Goal: Task Accomplishment & Management: Manage account settings

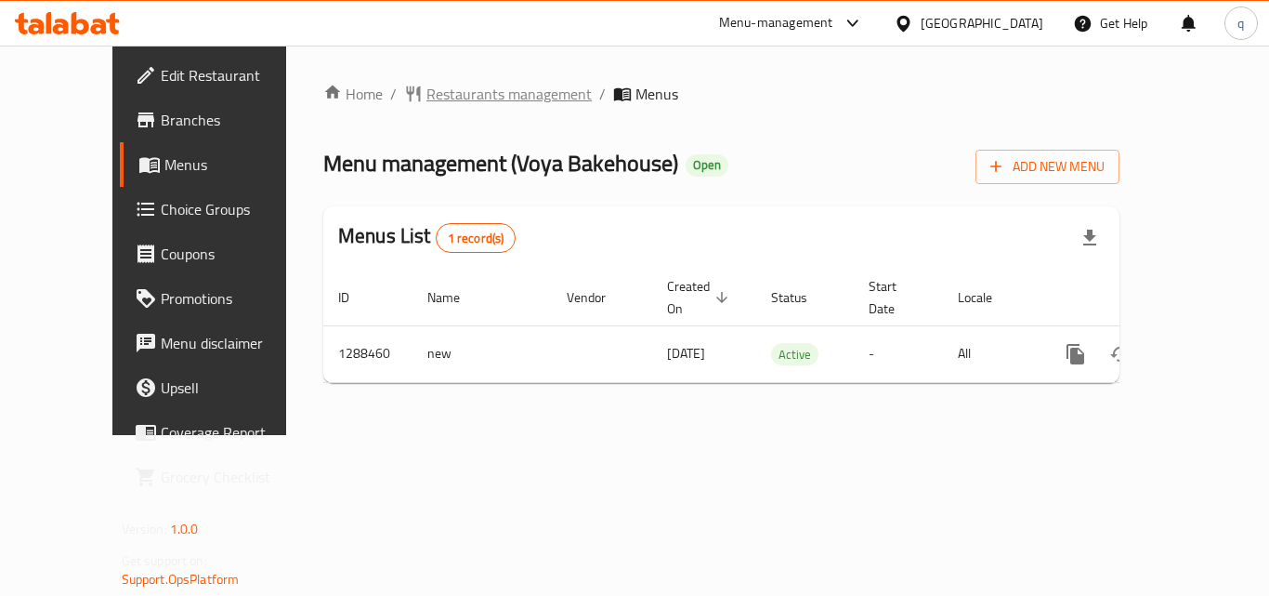
click at [426, 104] on span "Restaurants management" at bounding box center [508, 94] width 165 height 22
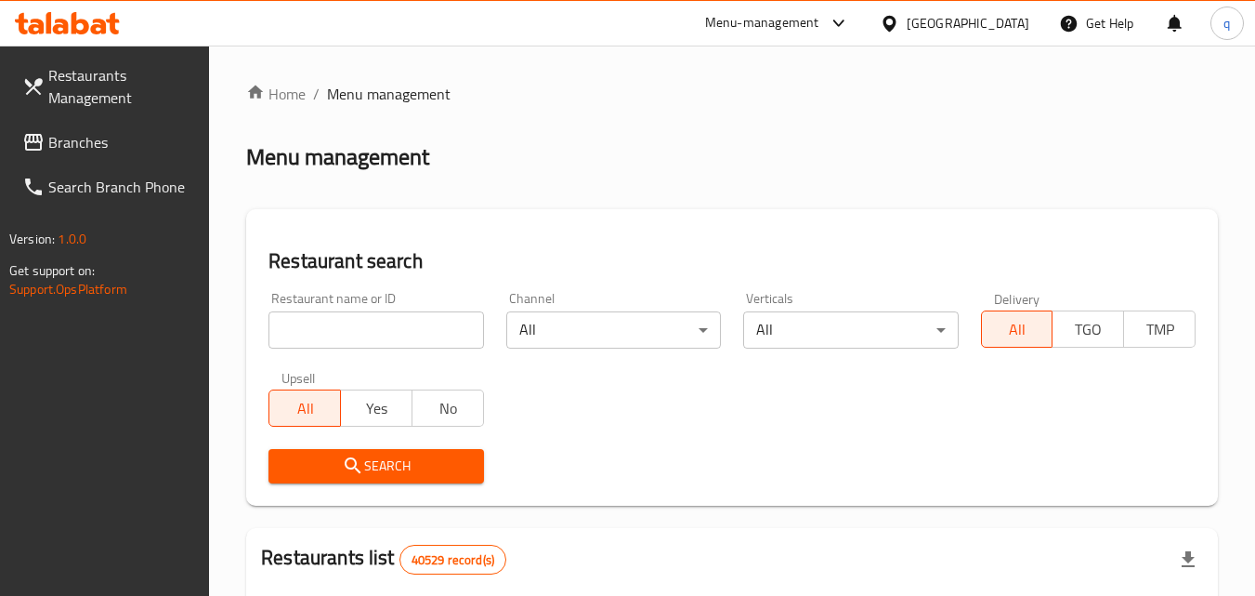
click at [386, 339] on input "search" at bounding box center [375, 329] width 215 height 37
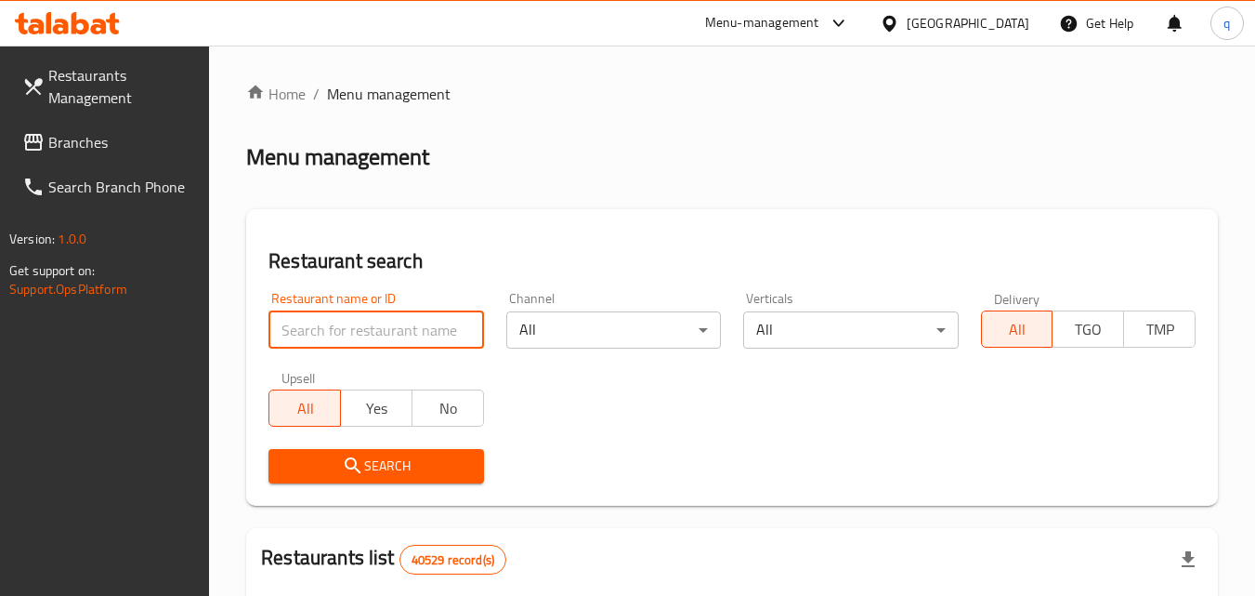
paste input "697204"
type input "697204"
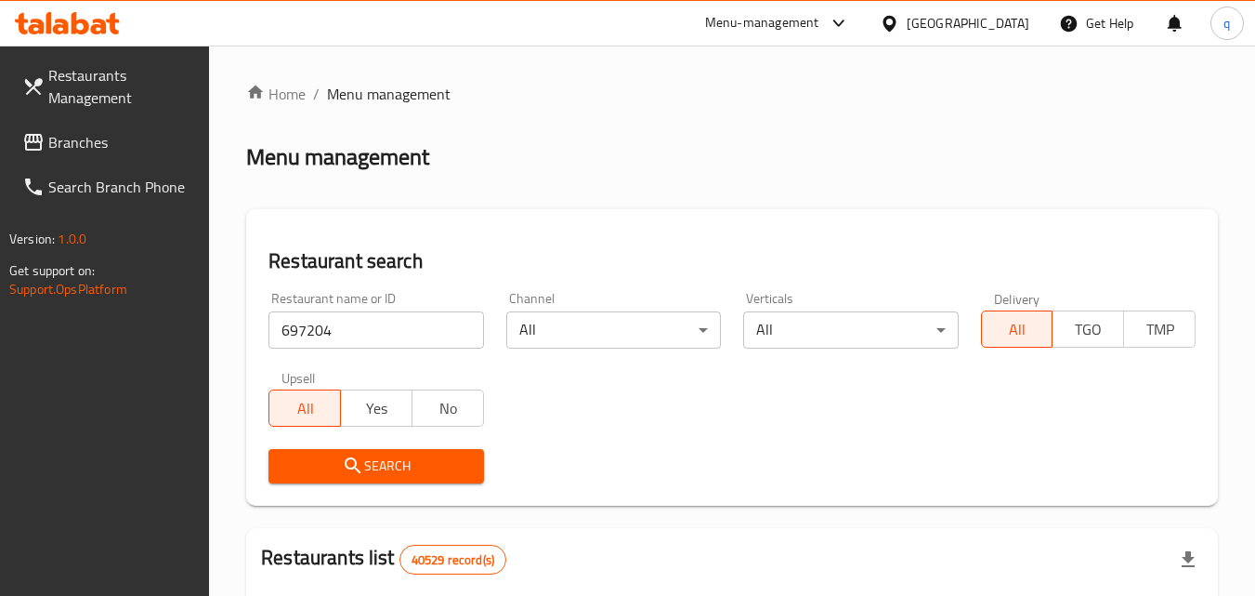
click at [420, 478] on button "Search" at bounding box center [375, 466] width 215 height 34
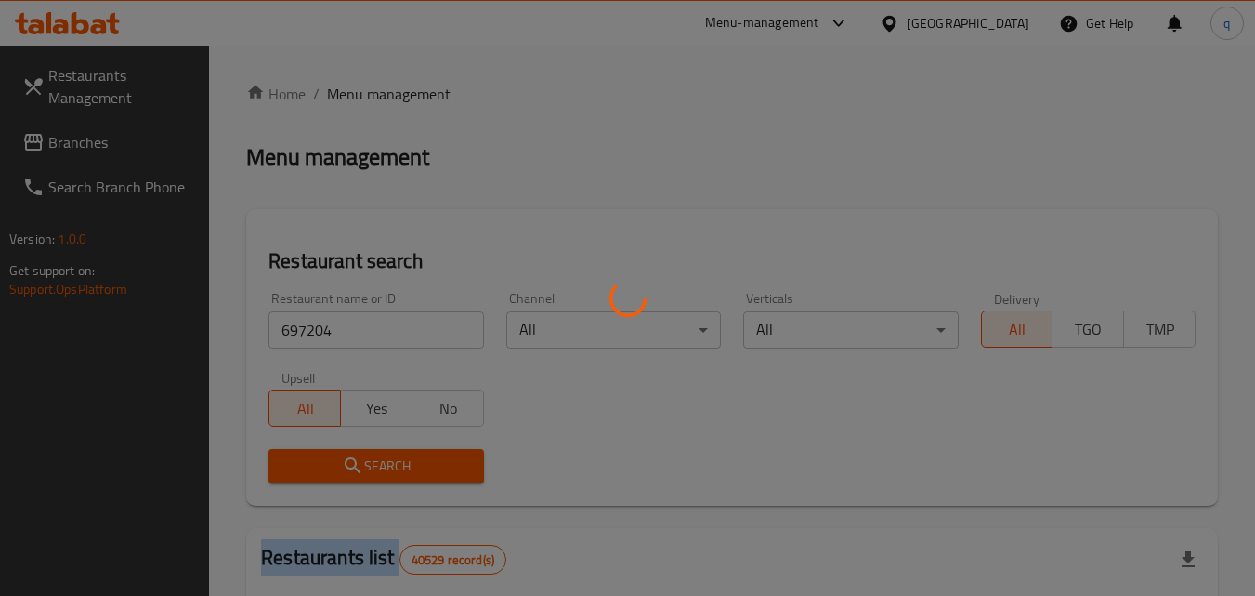
click at [420, 478] on div at bounding box center [627, 298] width 1255 height 596
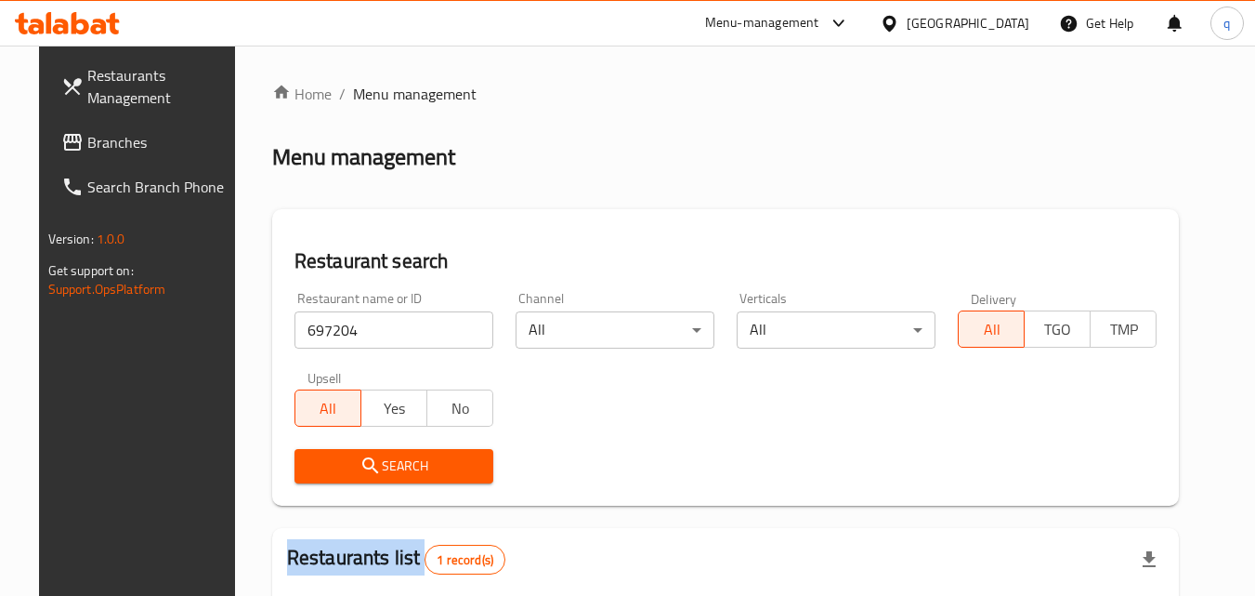
click at [87, 136] on span "Branches" at bounding box center [160, 142] width 147 height 22
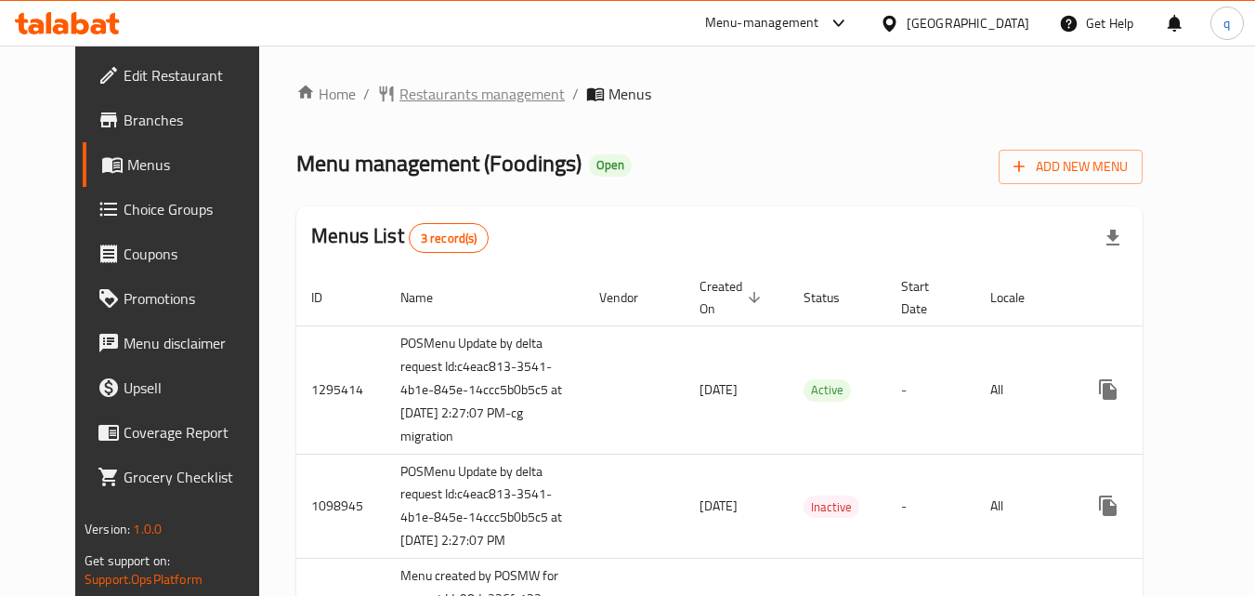
click at [462, 96] on span "Restaurants management" at bounding box center [481, 94] width 165 height 22
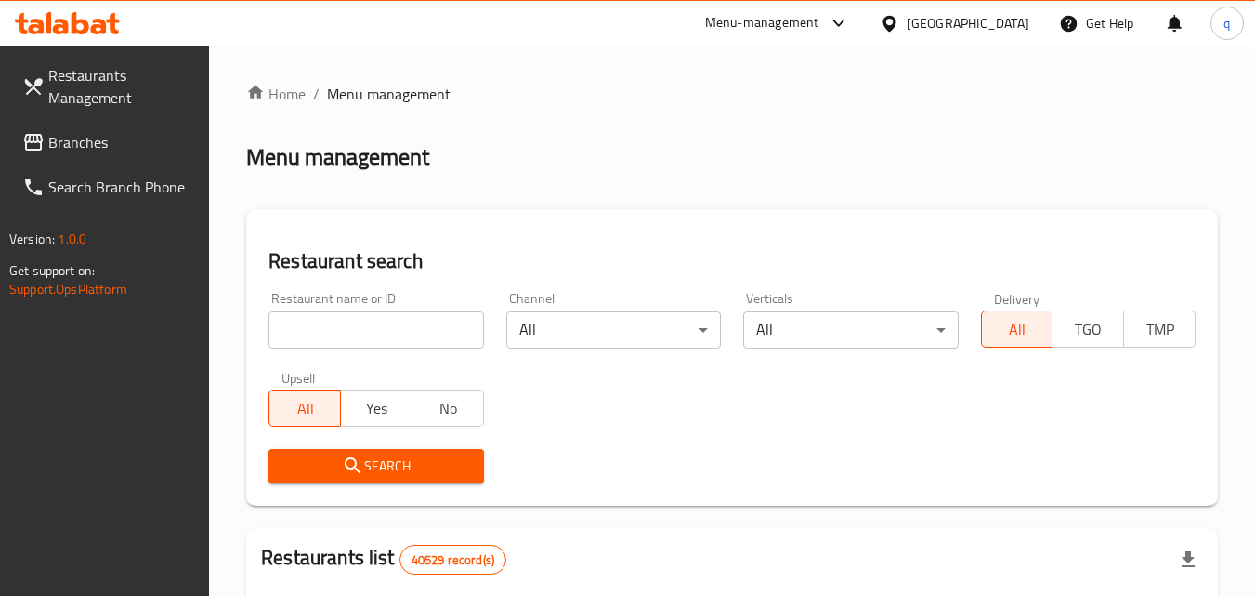
click at [373, 329] on input "search" at bounding box center [375, 329] width 215 height 37
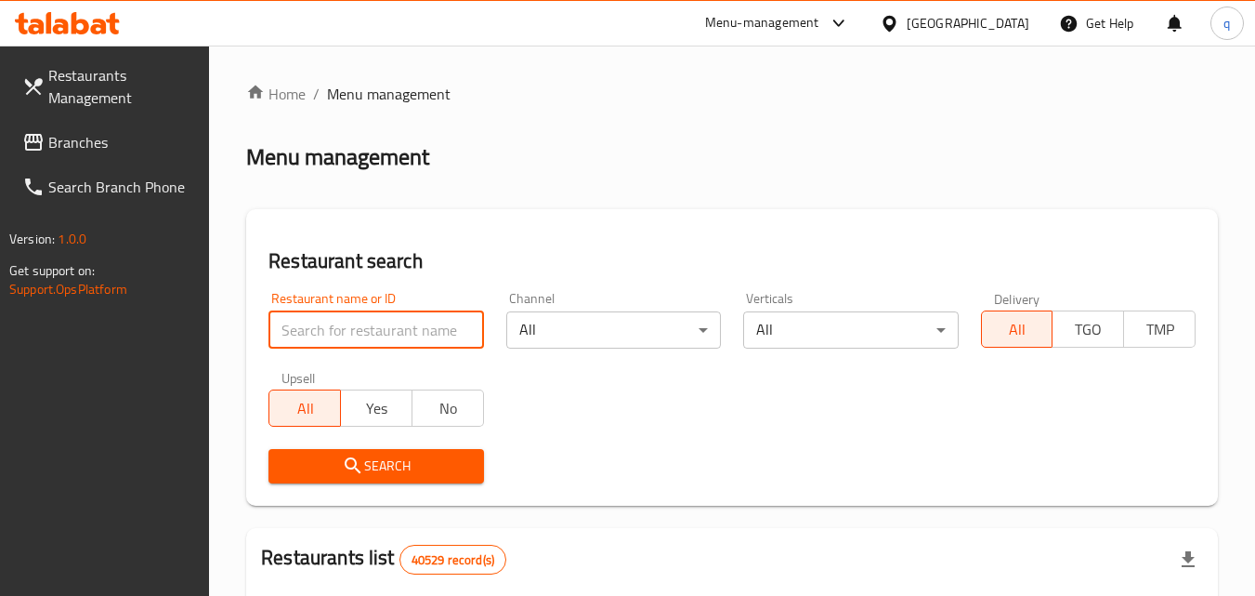
paste input "612513"
type input "612513"
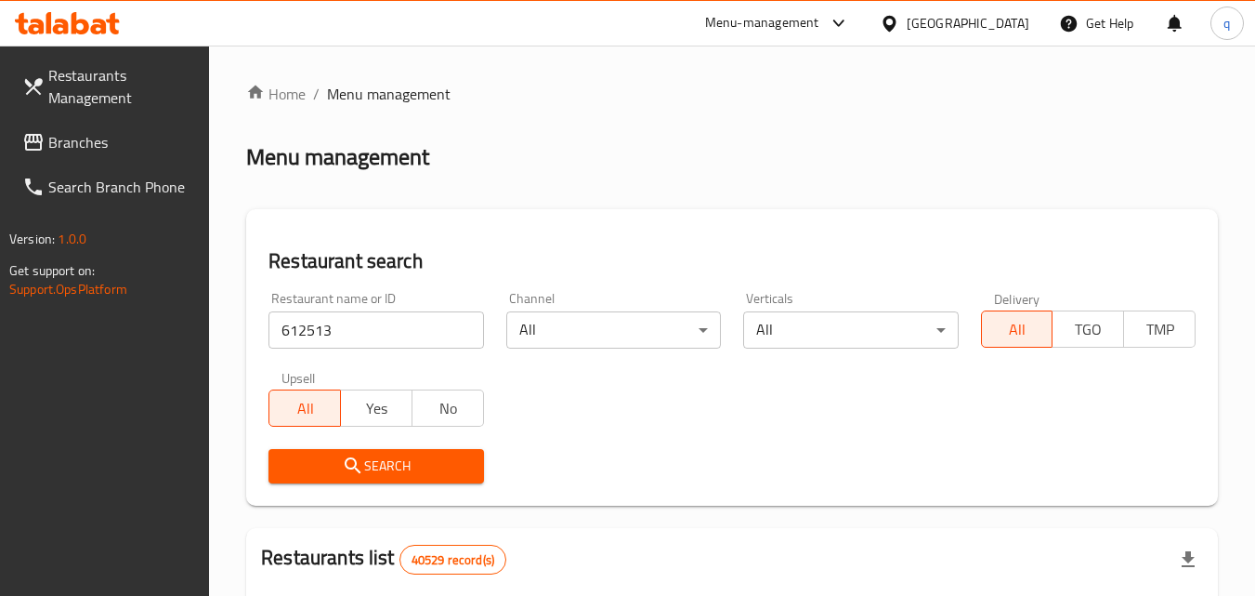
click at [388, 467] on span "Search" at bounding box center [375, 465] width 185 height 23
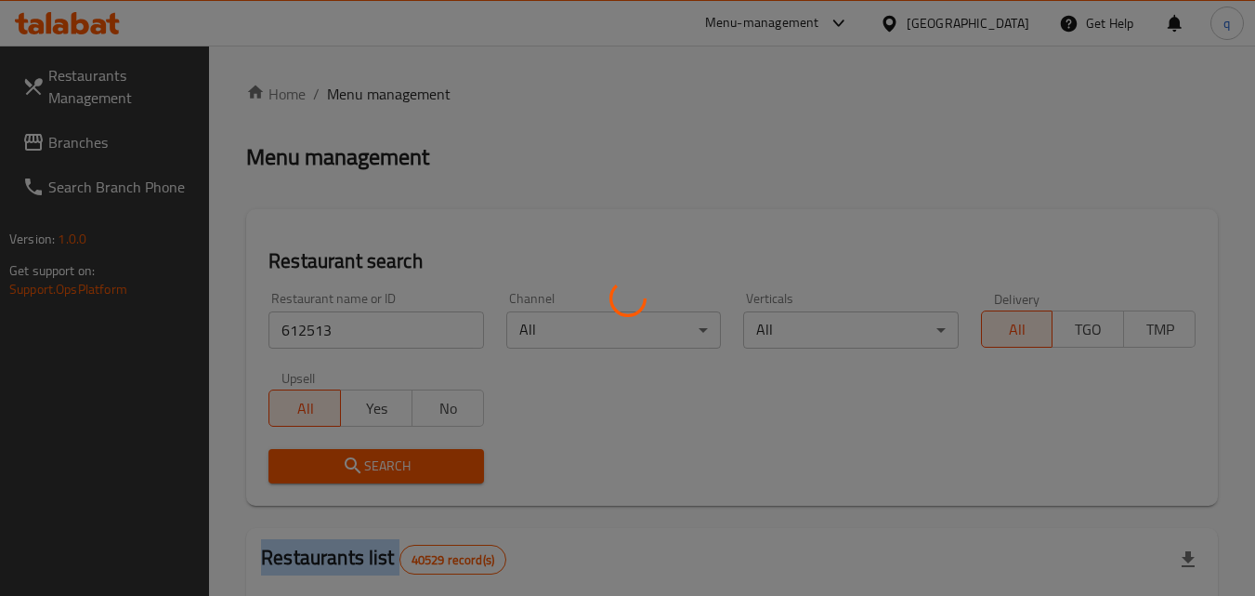
click at [388, 467] on div at bounding box center [627, 298] width 1255 height 596
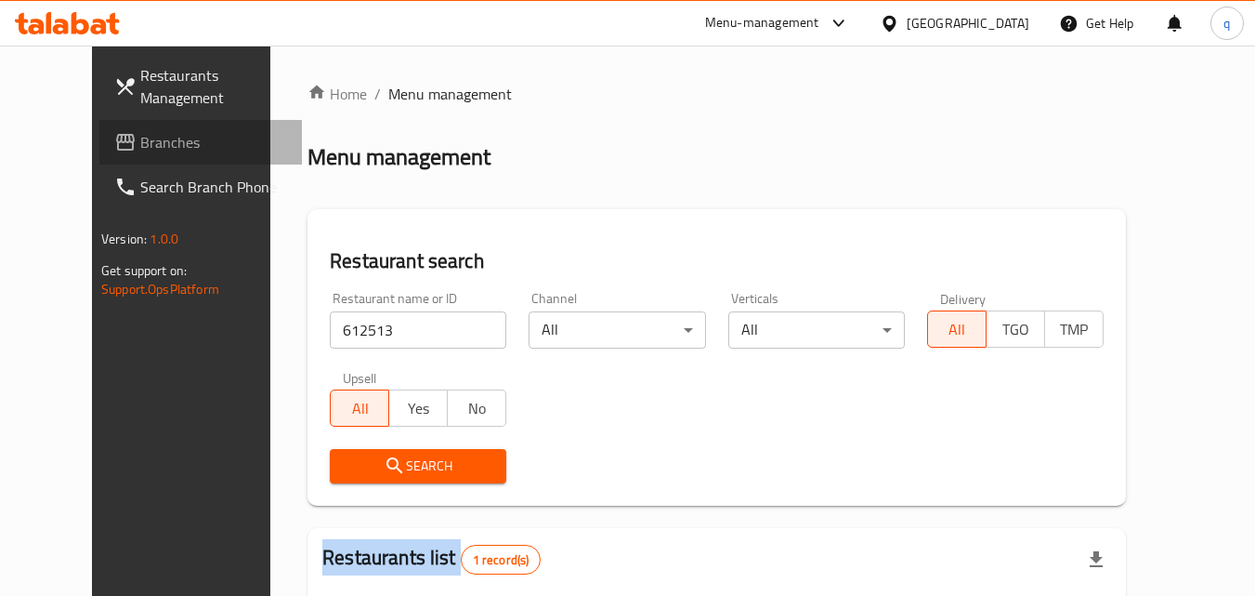
click at [140, 139] on span "Branches" at bounding box center [213, 142] width 147 height 22
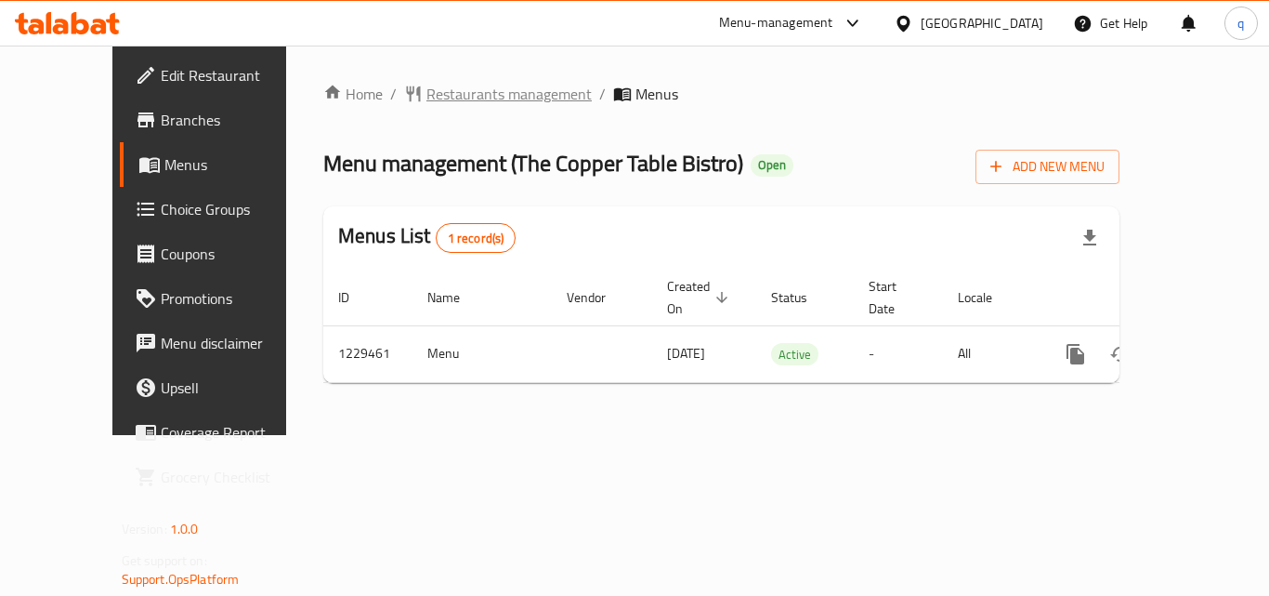
click at [427, 92] on span "Restaurants management" at bounding box center [508, 94] width 165 height 22
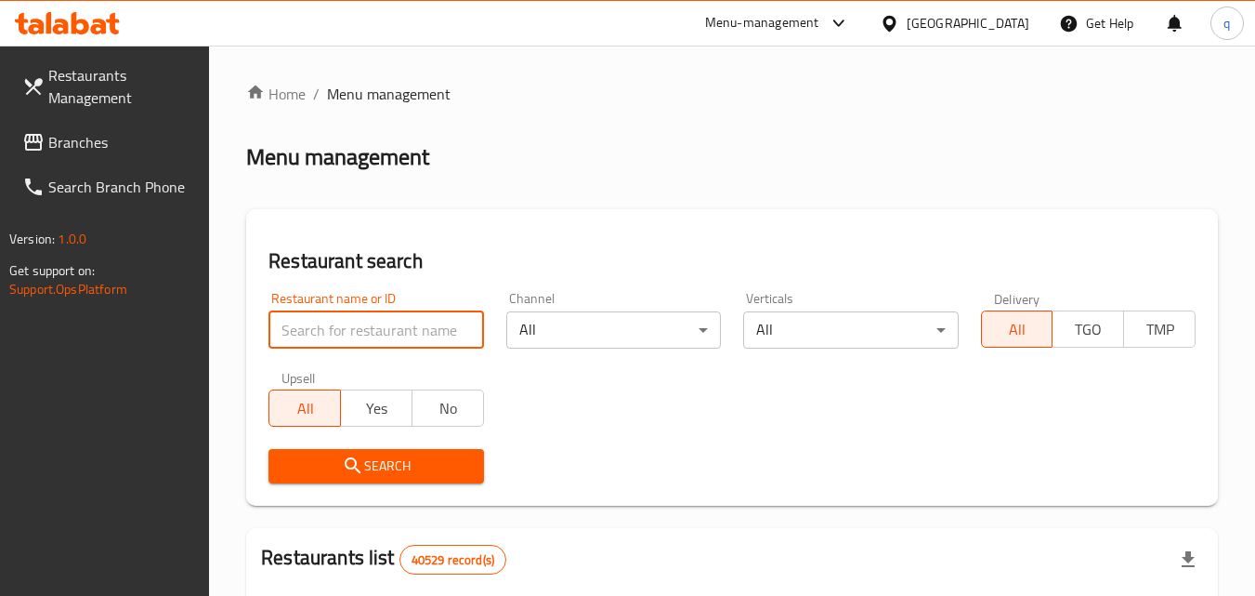
click at [356, 334] on input "search" at bounding box center [375, 329] width 215 height 37
paste input "676706"
type input "676706"
click at [344, 433] on div "Upsell All Yes No" at bounding box center [375, 399] width 237 height 78
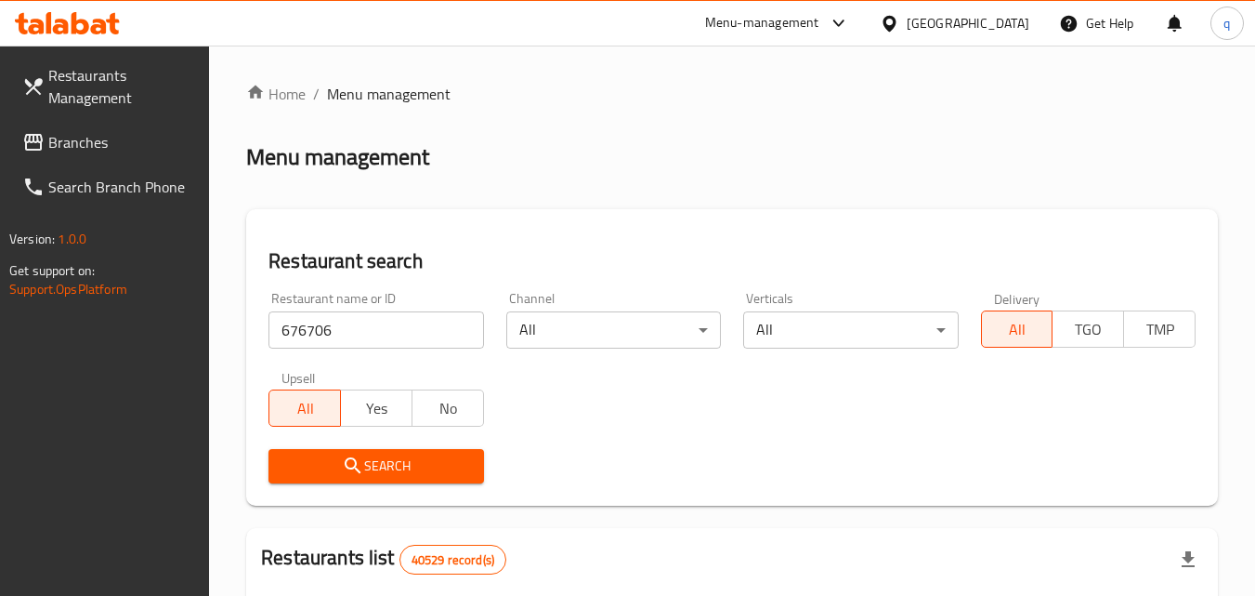
click at [344, 442] on div "Search" at bounding box center [375, 466] width 237 height 57
click at [344, 444] on div "Search" at bounding box center [375, 466] width 237 height 57
click at [344, 452] on div "Search" at bounding box center [375, 466] width 237 height 57
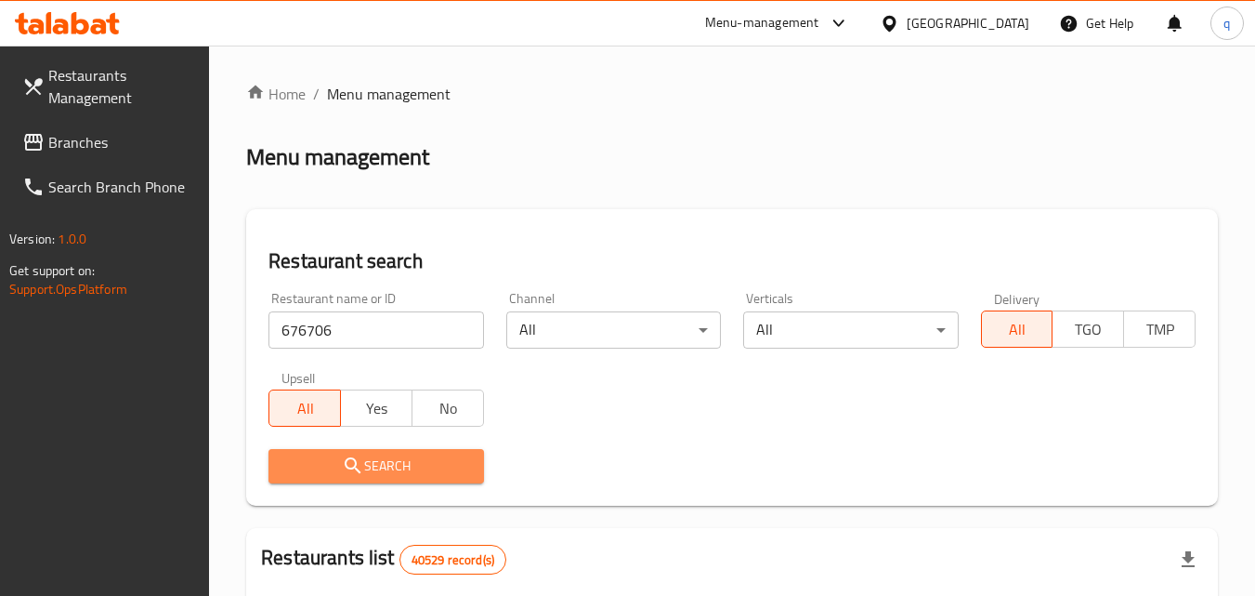
click at [344, 453] on button "Search" at bounding box center [375, 466] width 215 height 34
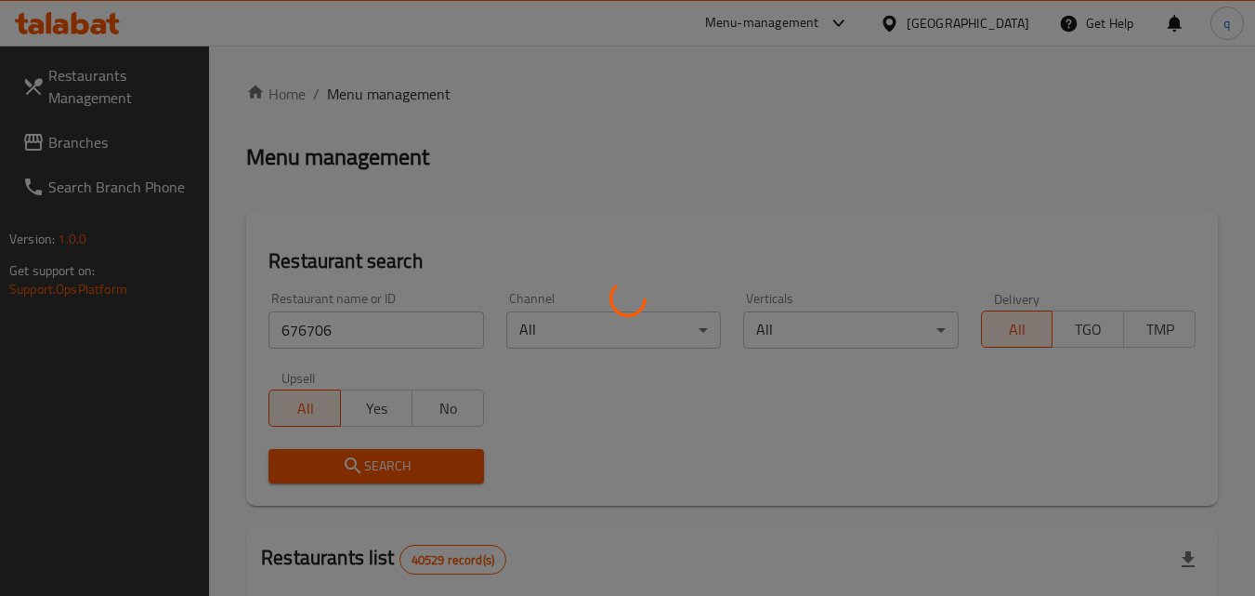
click at [344, 456] on div at bounding box center [627, 298] width 1255 height 596
click at [344, 458] on div at bounding box center [627, 298] width 1255 height 596
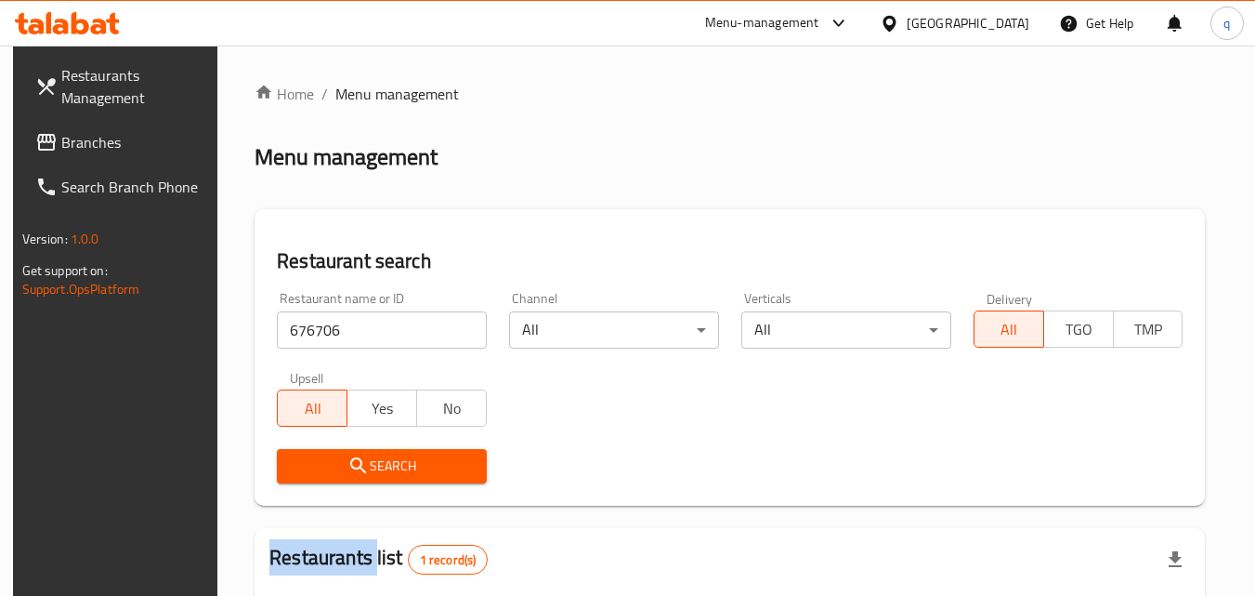
drag, startPoint x: 81, startPoint y: 134, endPoint x: 100, endPoint y: 130, distance: 19.9
click at [83, 134] on span "Branches" at bounding box center [134, 142] width 147 height 22
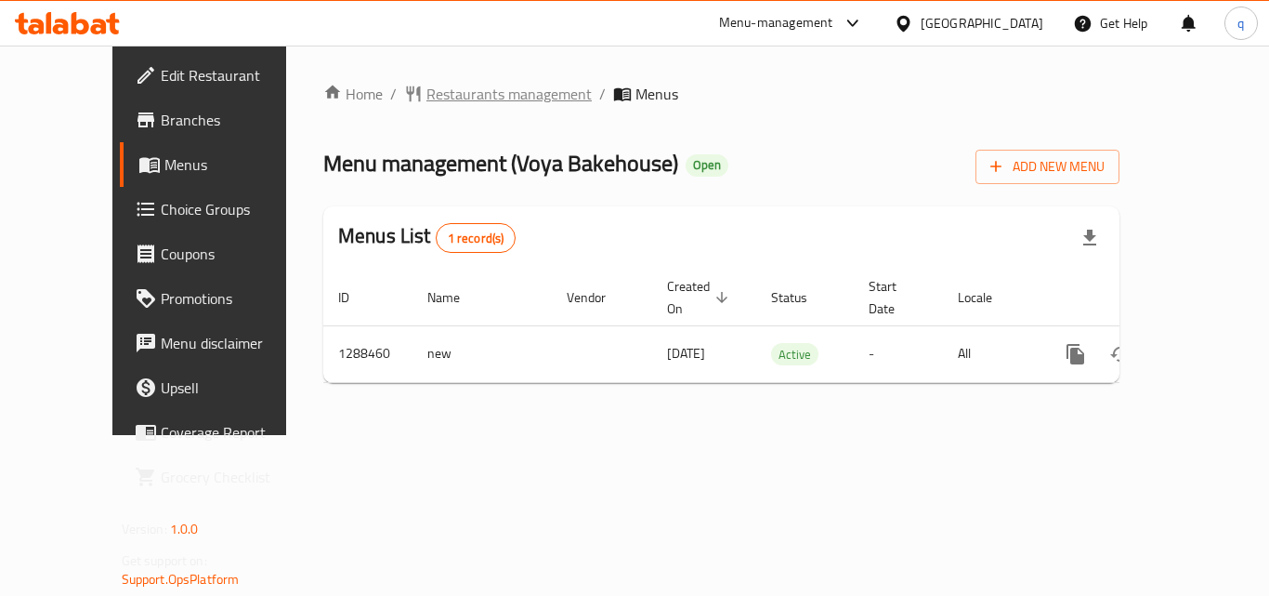
click at [445, 92] on span "Restaurants management" at bounding box center [508, 94] width 165 height 22
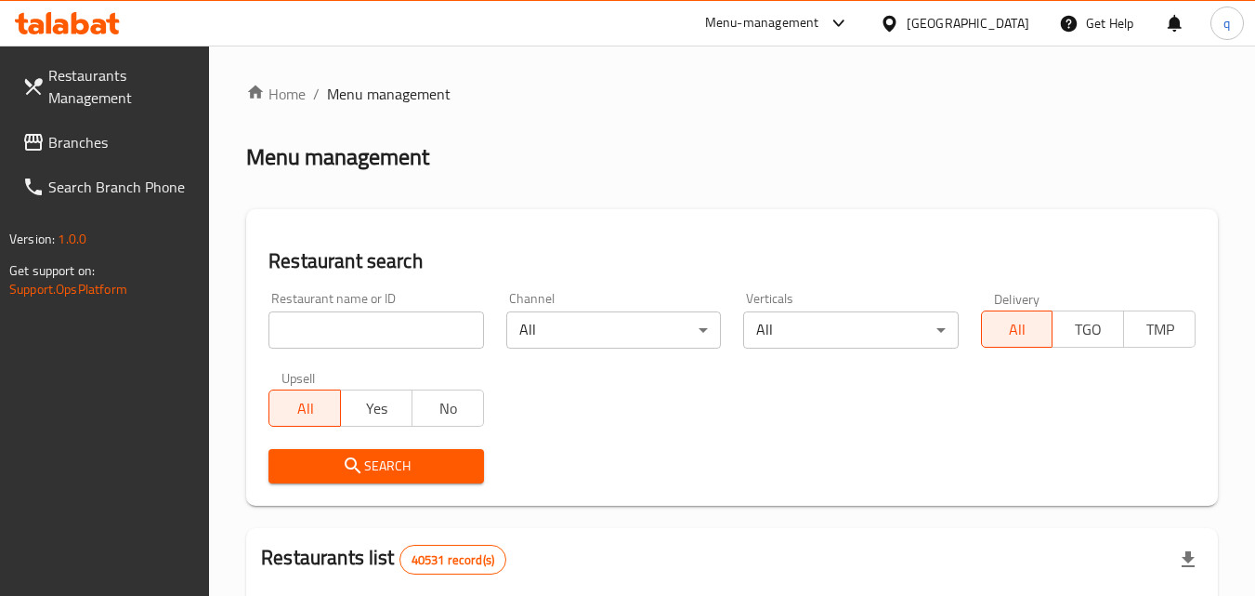
click at [413, 327] on input "search" at bounding box center [375, 329] width 215 height 37
paste input "697204"
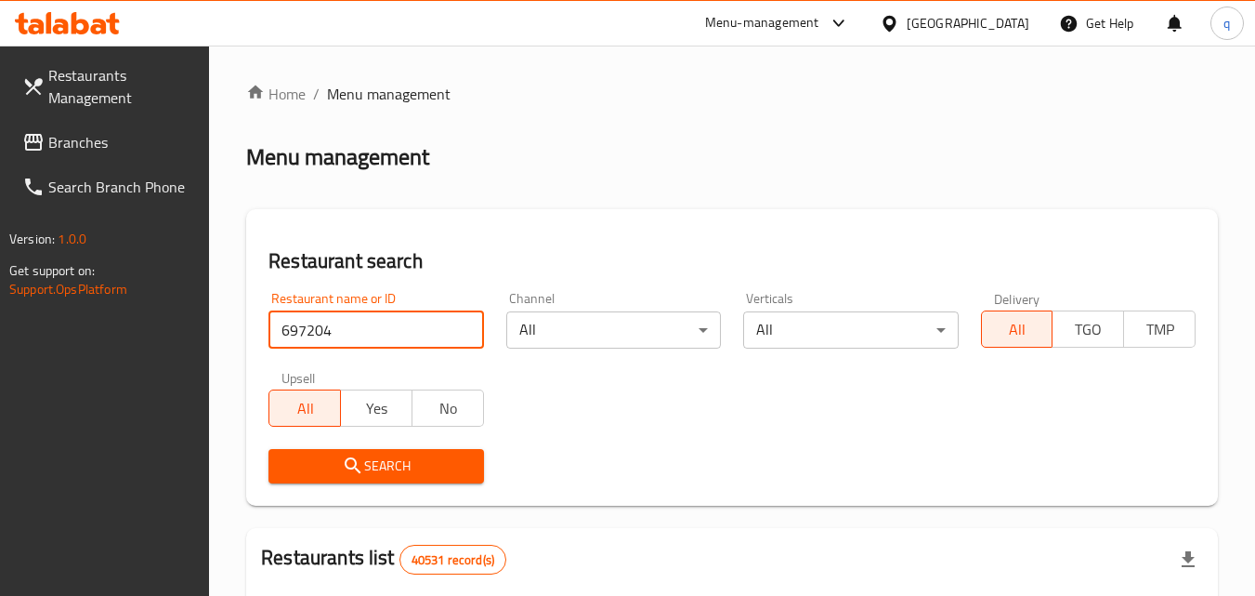
type input "697204"
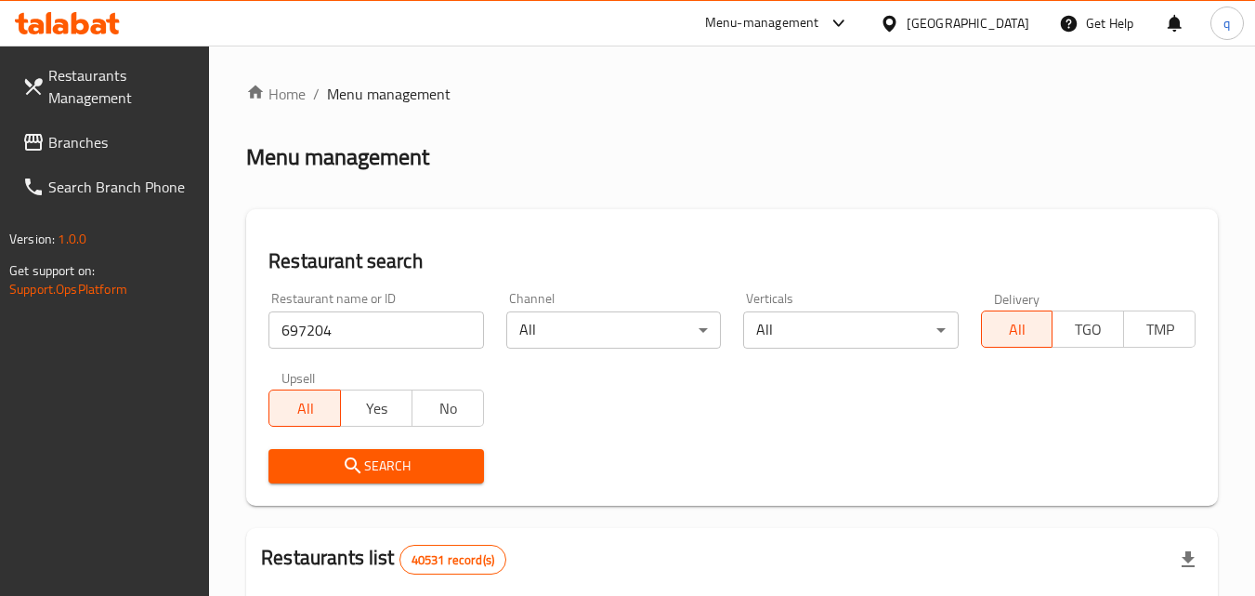
click at [335, 452] on button "Search" at bounding box center [375, 466] width 215 height 34
click at [335, 453] on div at bounding box center [627, 298] width 1255 height 596
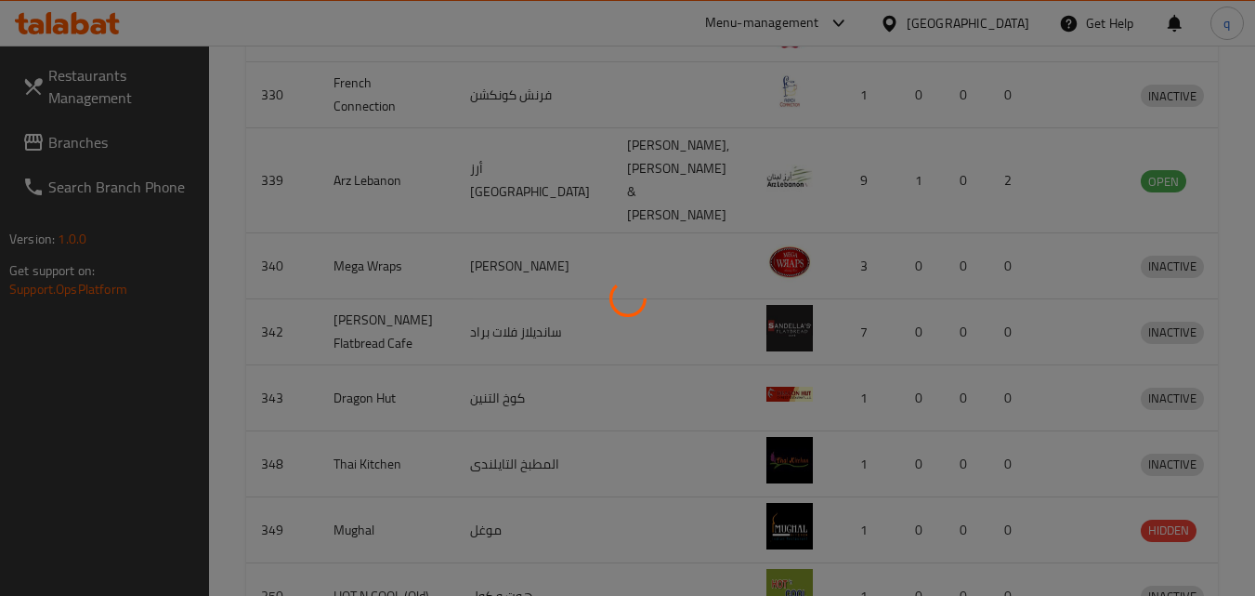
scroll to position [217, 0]
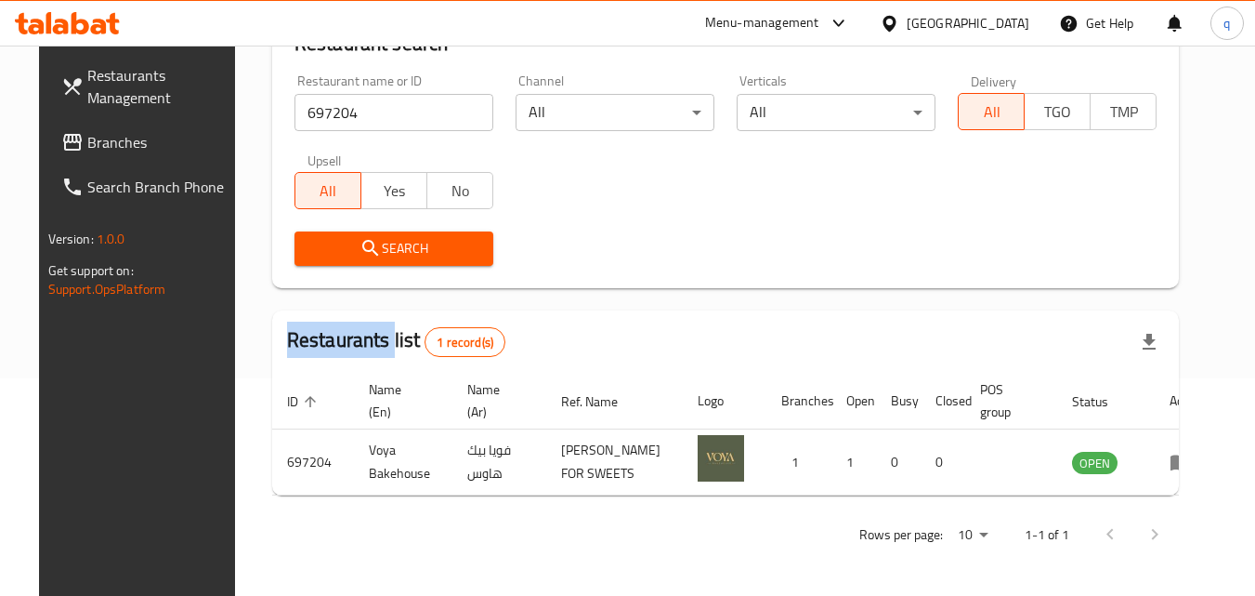
click at [87, 142] on span "Branches" at bounding box center [160, 142] width 147 height 22
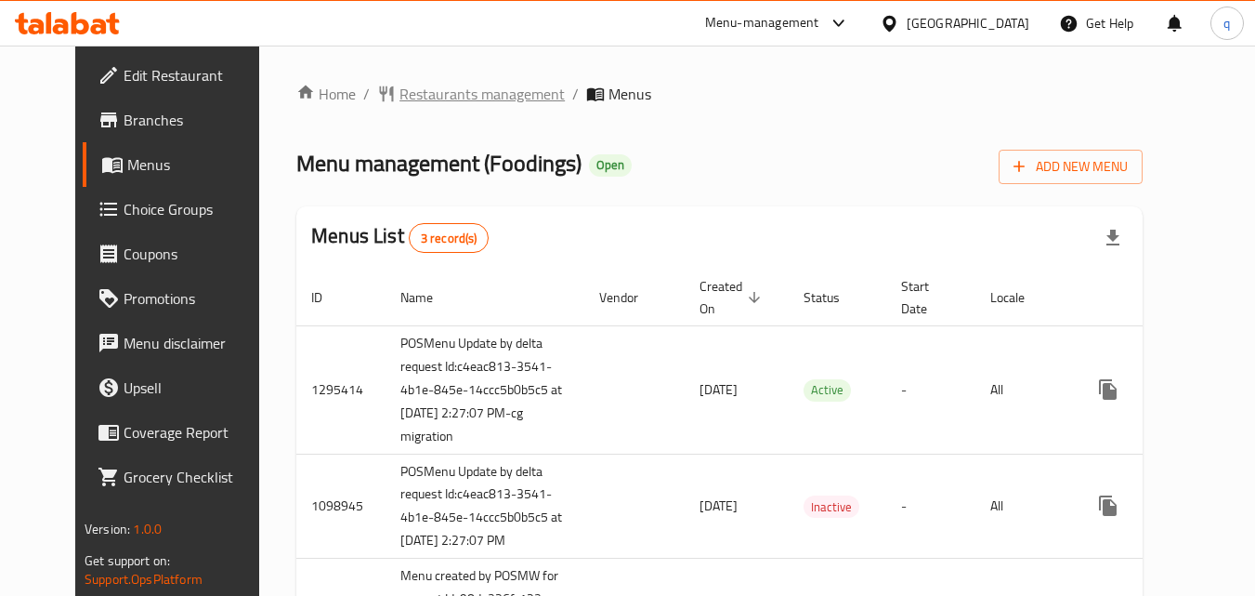
click at [420, 95] on span "Restaurants management" at bounding box center [481, 94] width 165 height 22
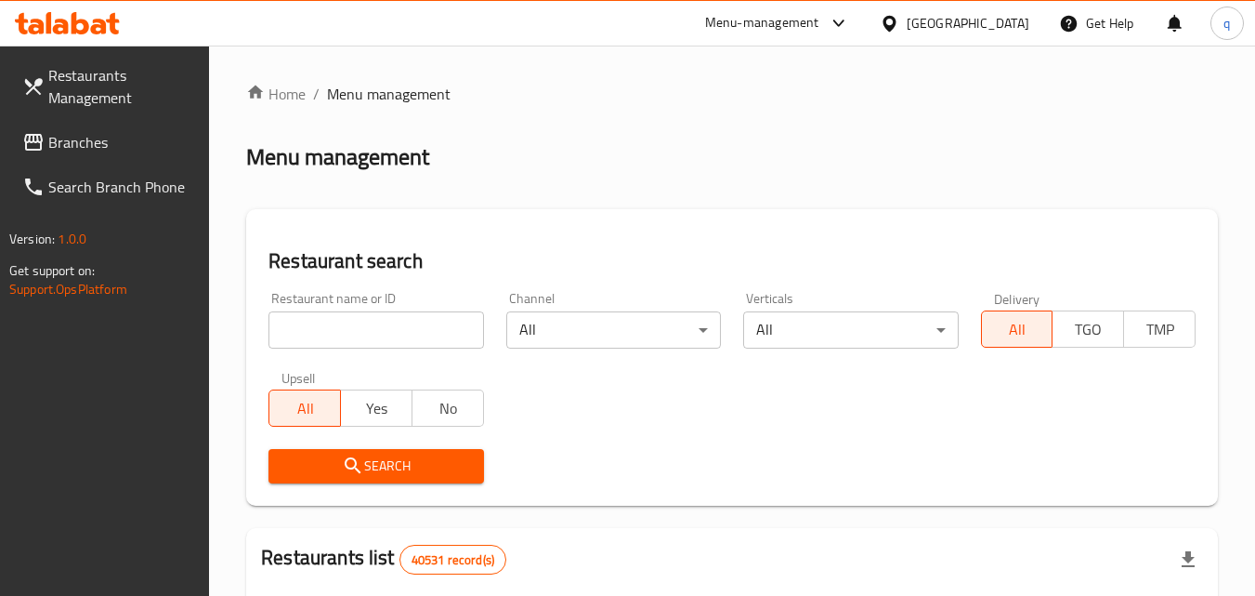
click at [400, 323] on input "search" at bounding box center [375, 329] width 215 height 37
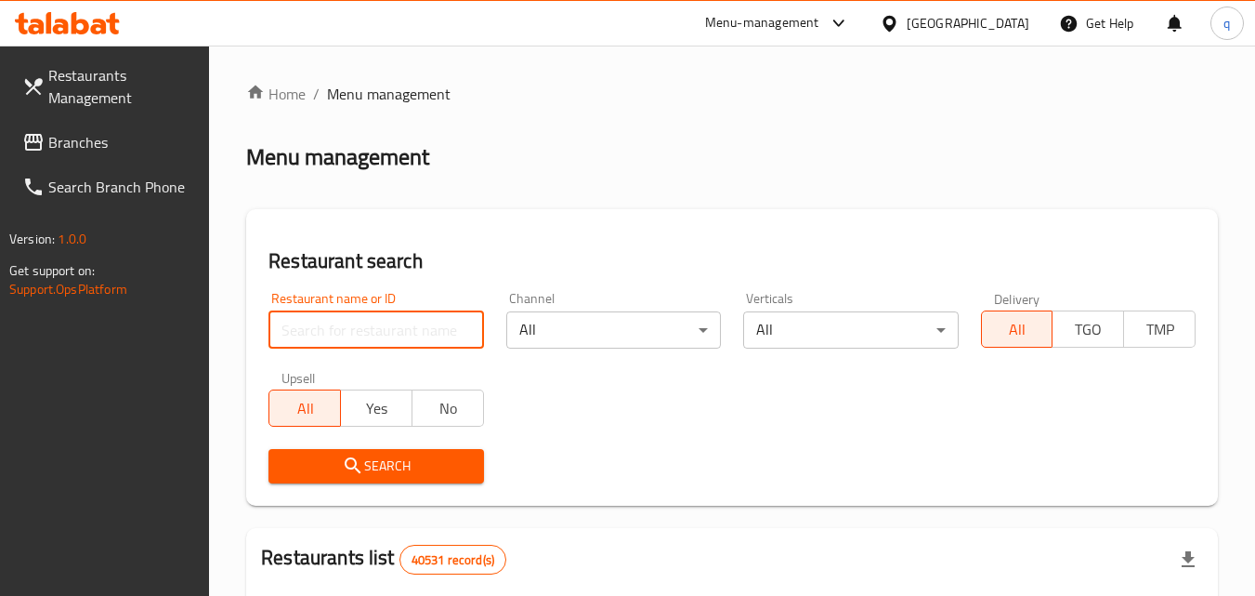
paste input "612513"
type input "612513"
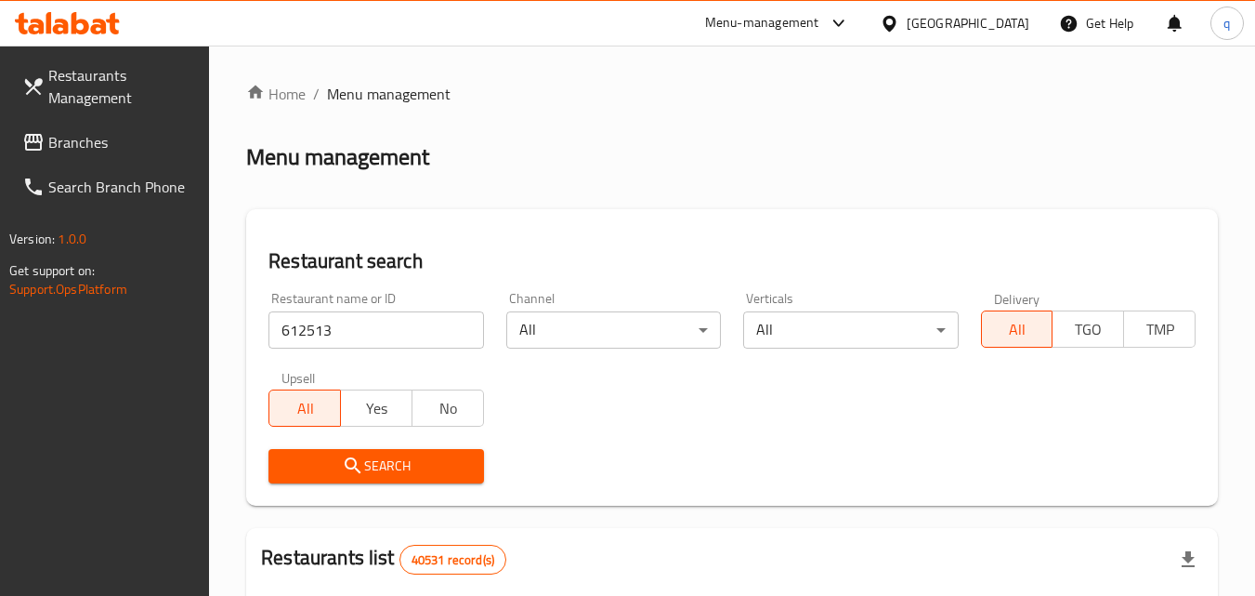
click at [329, 472] on span "Search" at bounding box center [375, 465] width 185 height 23
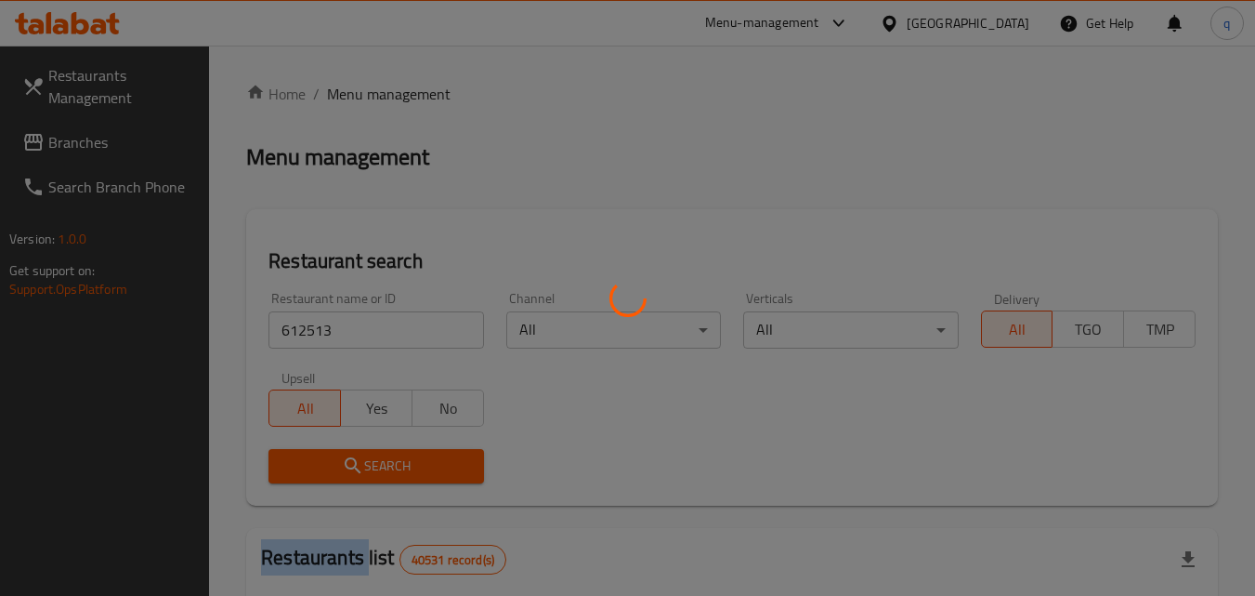
click at [329, 472] on div at bounding box center [627, 298] width 1255 height 596
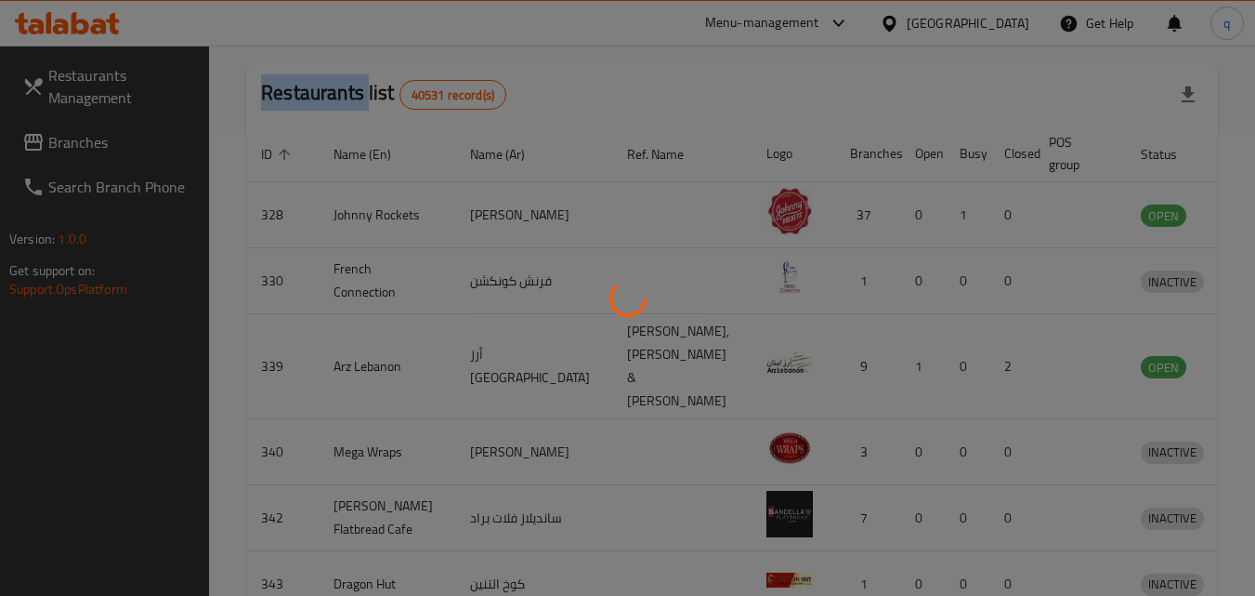
scroll to position [217, 0]
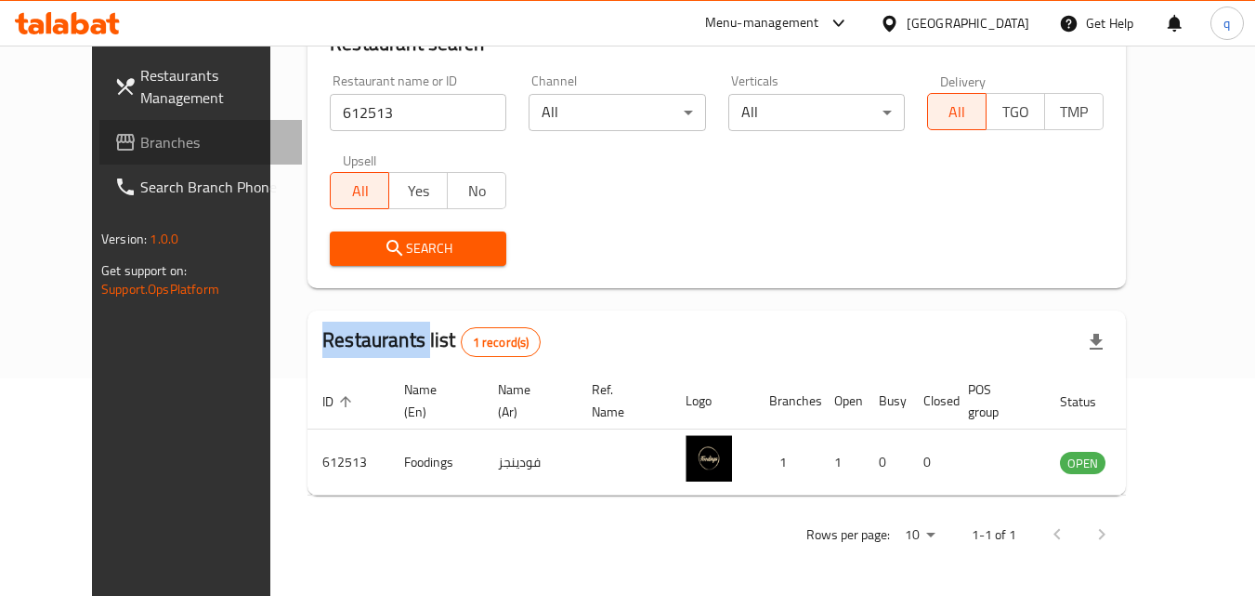
click at [140, 137] on span "Branches" at bounding box center [213, 142] width 147 height 22
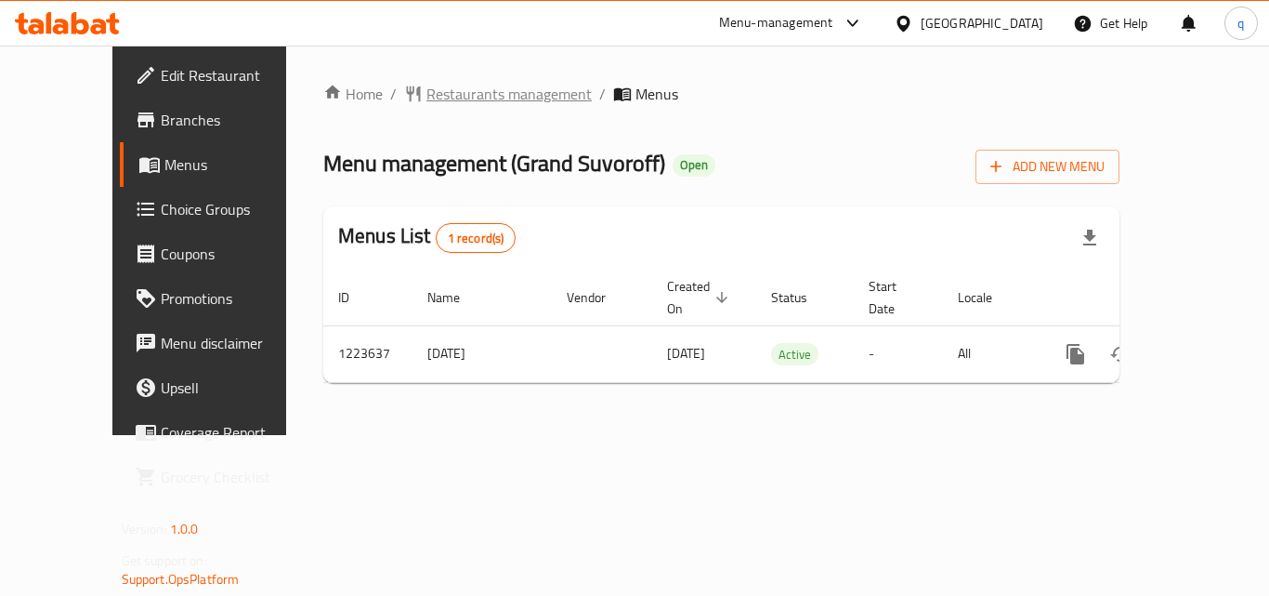
click at [439, 96] on span "Restaurants management" at bounding box center [508, 94] width 165 height 22
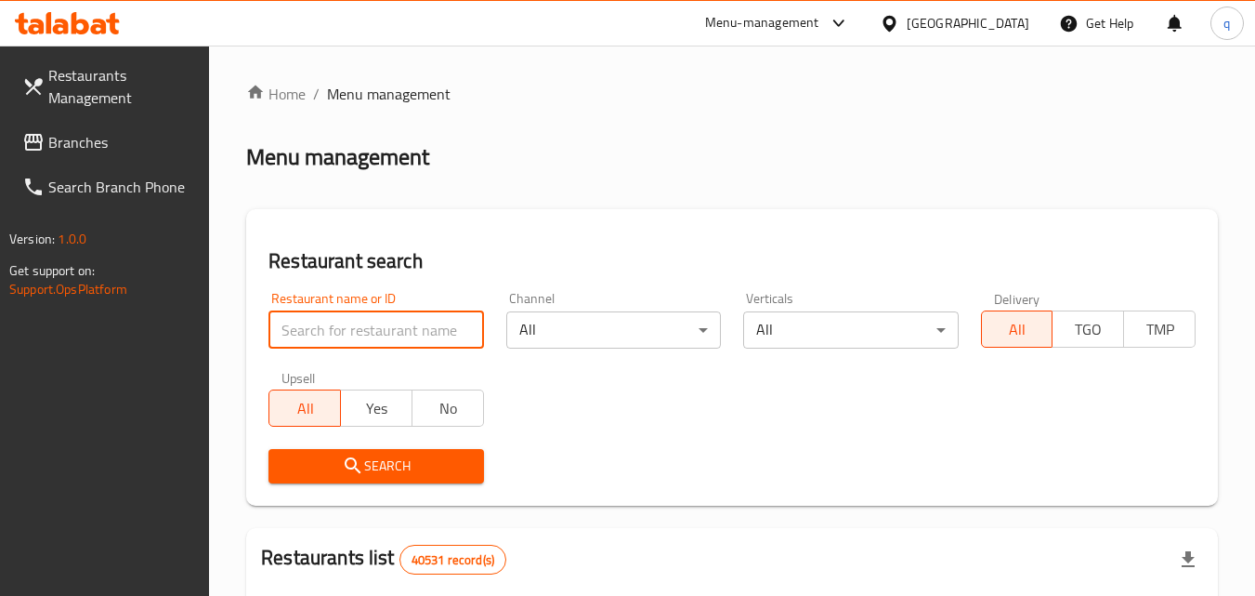
click at [395, 334] on input "search" at bounding box center [375, 329] width 215 height 37
paste input "674521"
type input "674521"
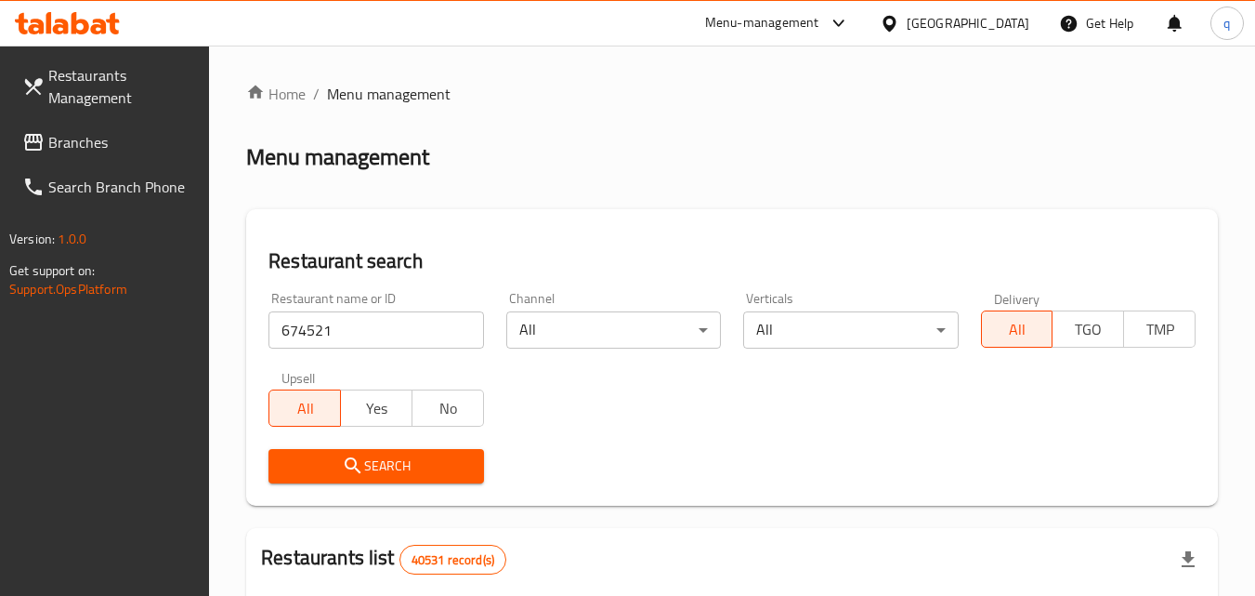
click at [365, 462] on span "Search" at bounding box center [375, 465] width 185 height 23
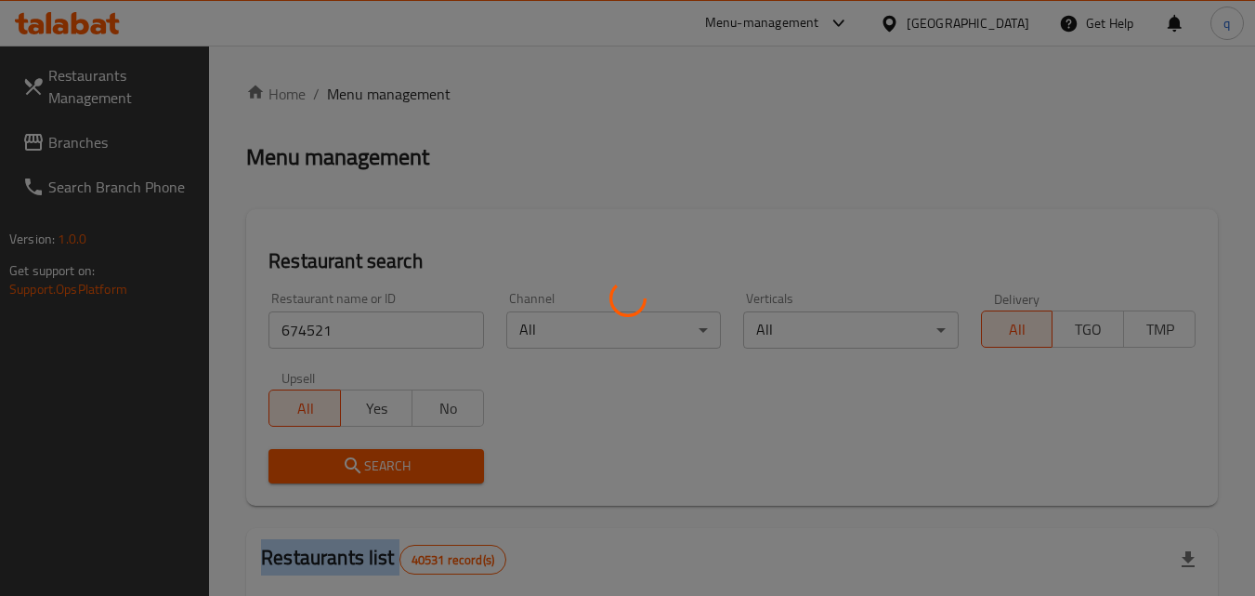
click at [365, 462] on div at bounding box center [627, 298] width 1255 height 596
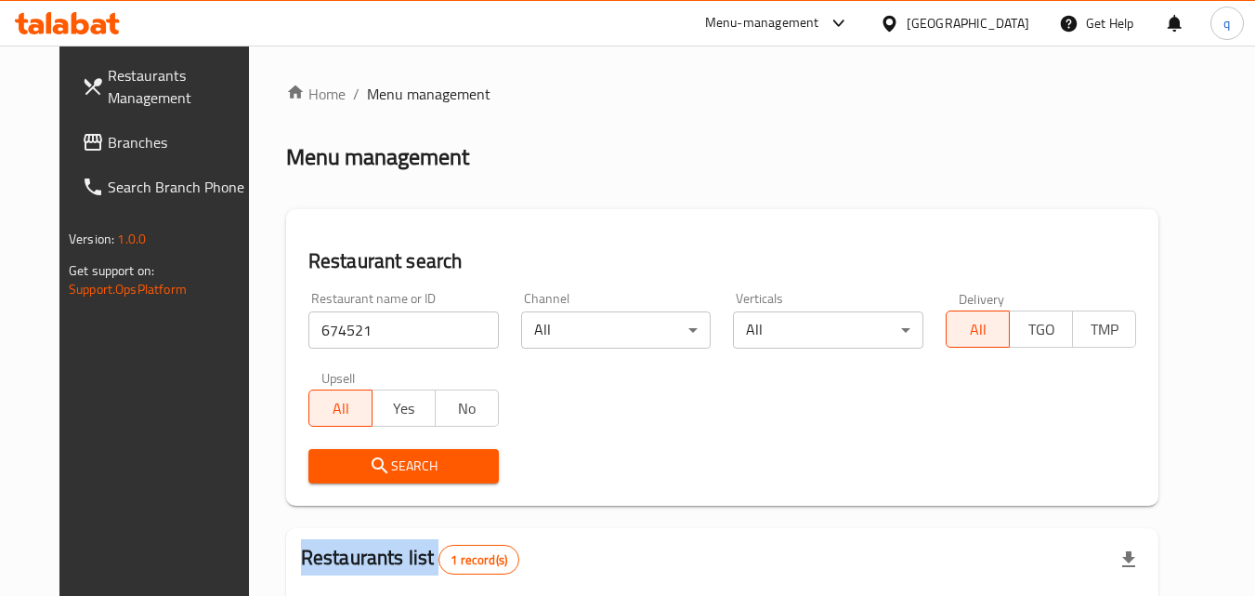
click at [108, 139] on span "Branches" at bounding box center [181, 142] width 147 height 22
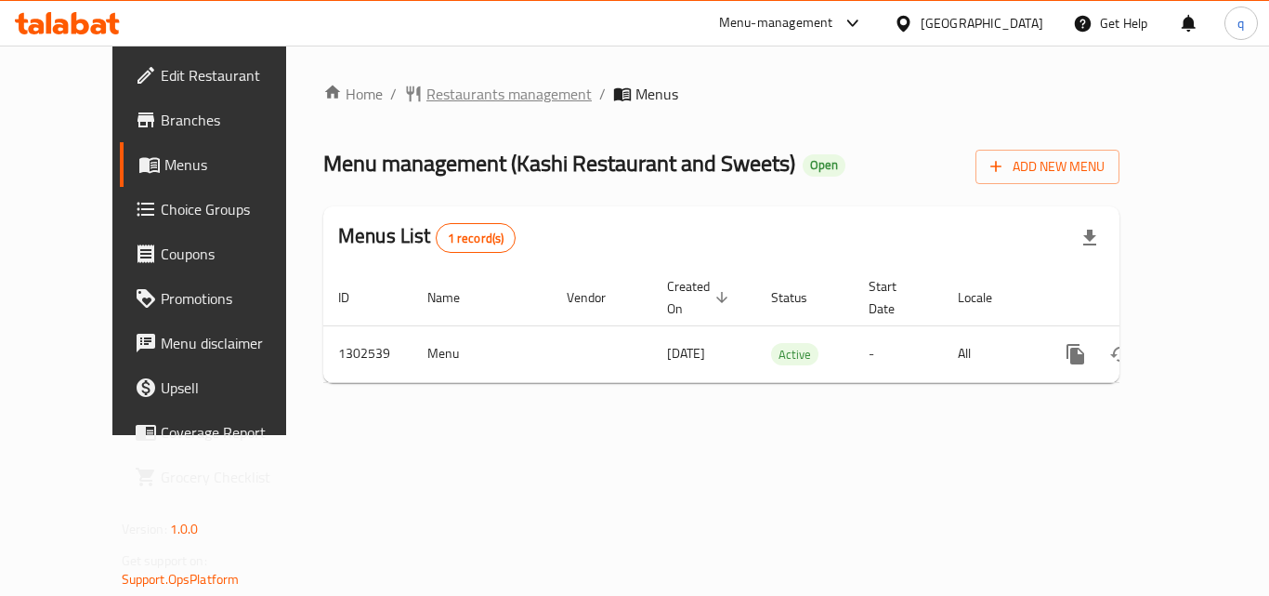
click at [470, 102] on span "Restaurants management" at bounding box center [508, 94] width 165 height 22
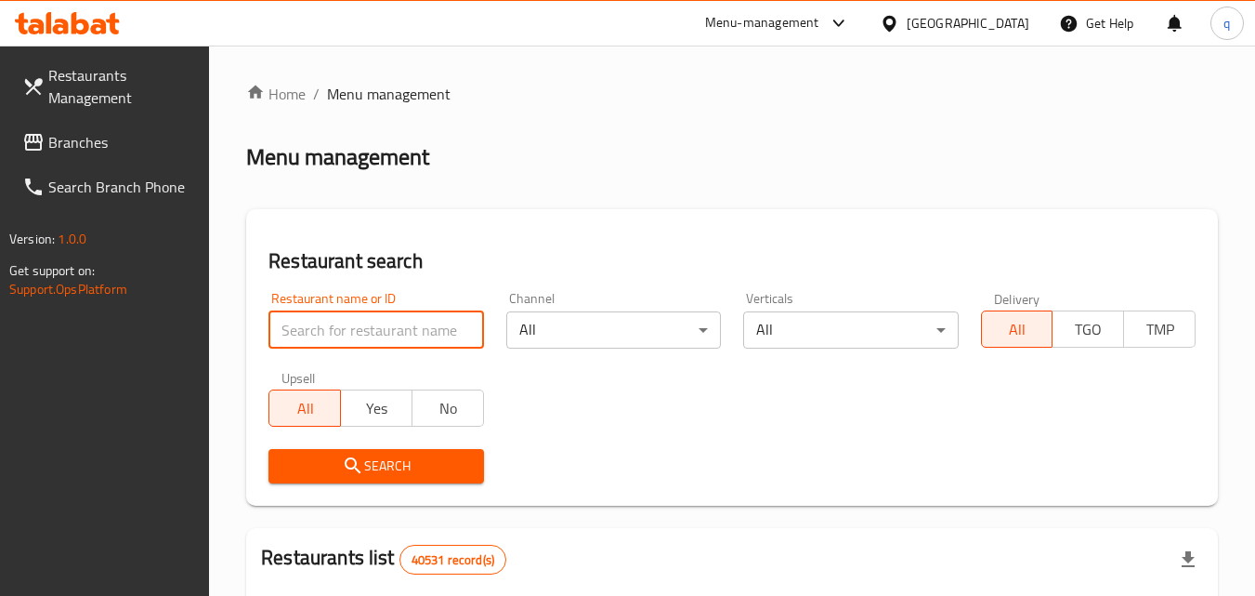
click at [383, 341] on input "search" at bounding box center [375, 329] width 215 height 37
paste input "702449"
type input "702449"
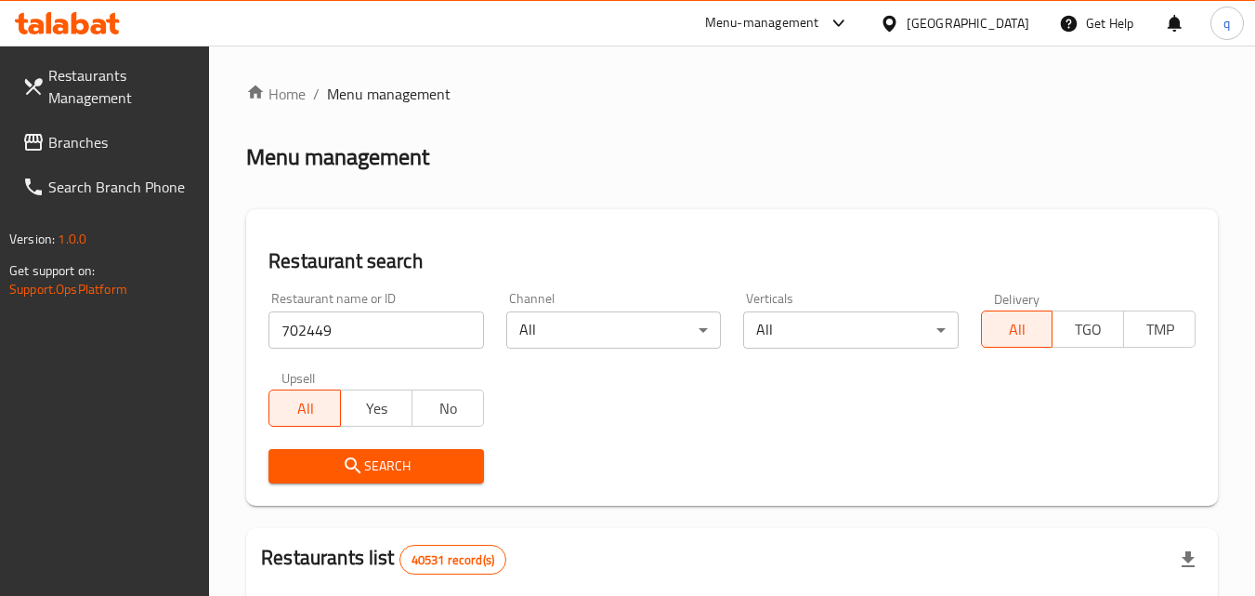
click at [366, 454] on span "Search" at bounding box center [375, 465] width 185 height 23
drag, startPoint x: 99, startPoint y: 137, endPoint x: 500, endPoint y: 69, distance: 406.1
click at [99, 138] on span "Branches" at bounding box center [121, 142] width 147 height 22
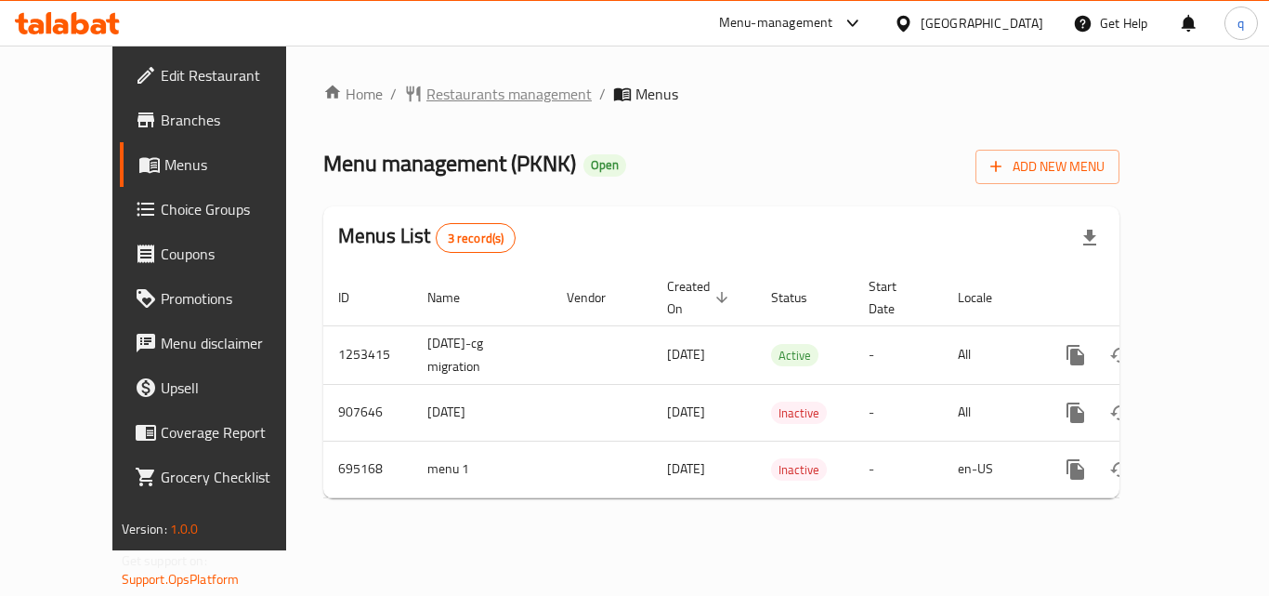
click at [426, 94] on span "Restaurants management" at bounding box center [508, 94] width 165 height 22
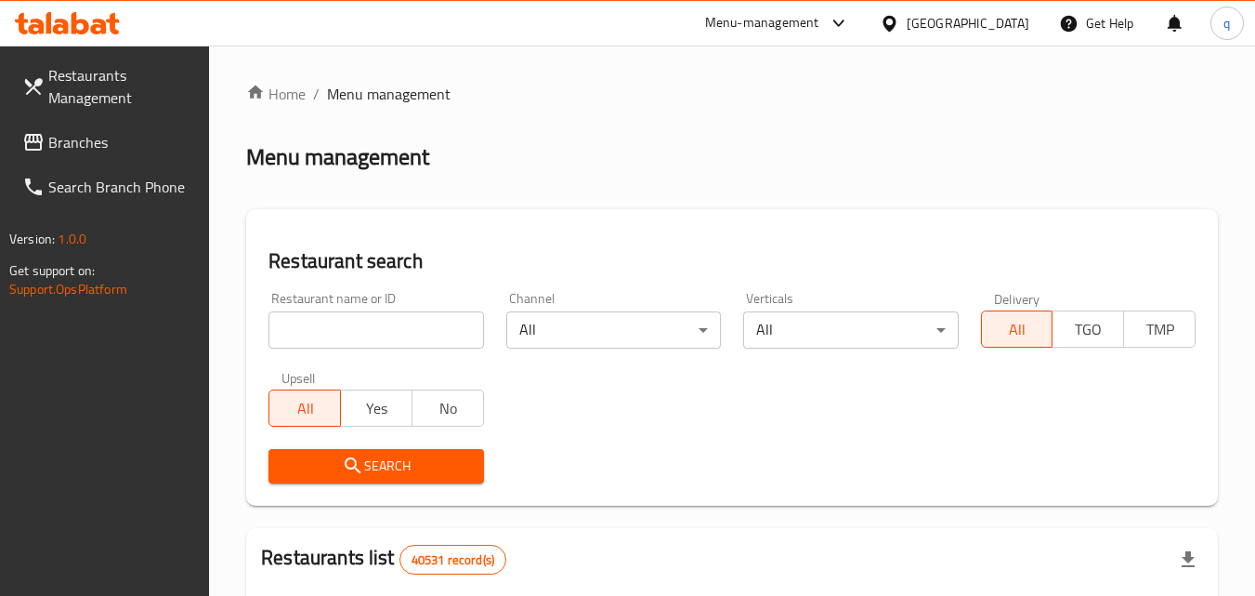
click at [413, 334] on input "search" at bounding box center [375, 329] width 215 height 37
paste input "643846"
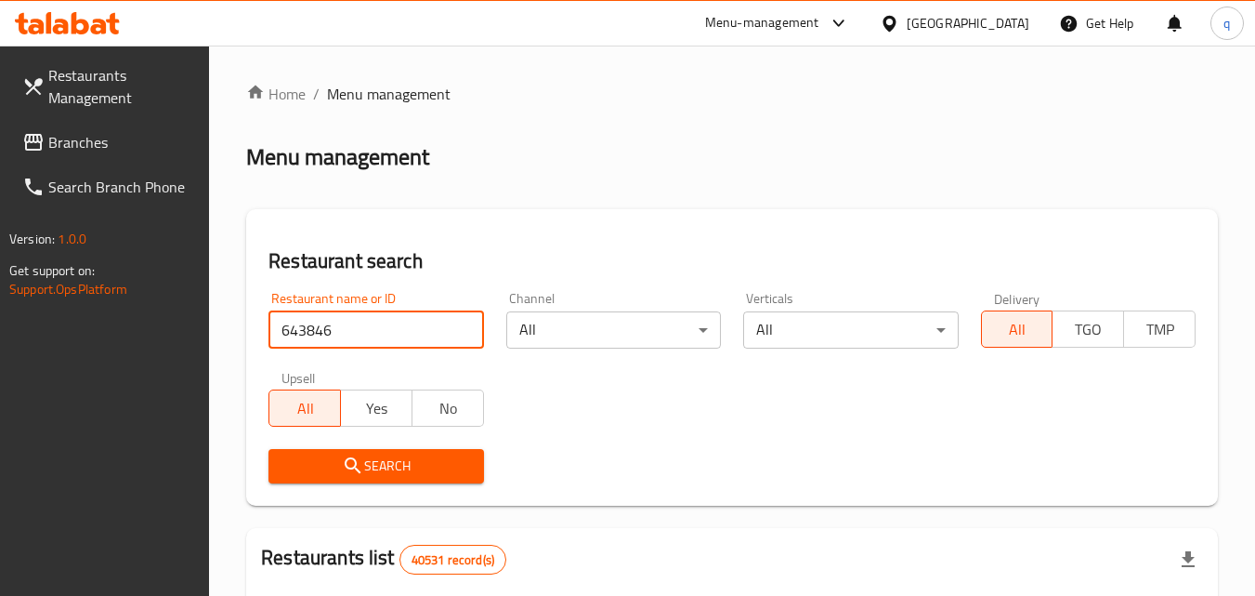
type input "643846"
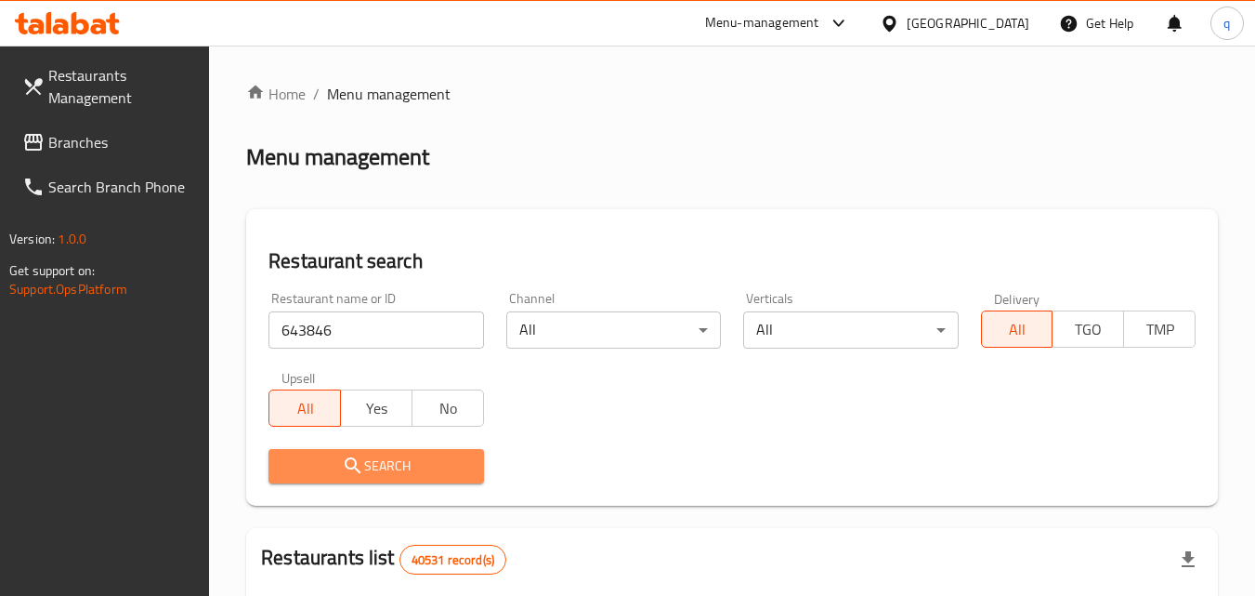
click at [361, 473] on icon "submit" at bounding box center [353, 465] width 22 height 22
click at [361, 473] on div at bounding box center [627, 298] width 1255 height 596
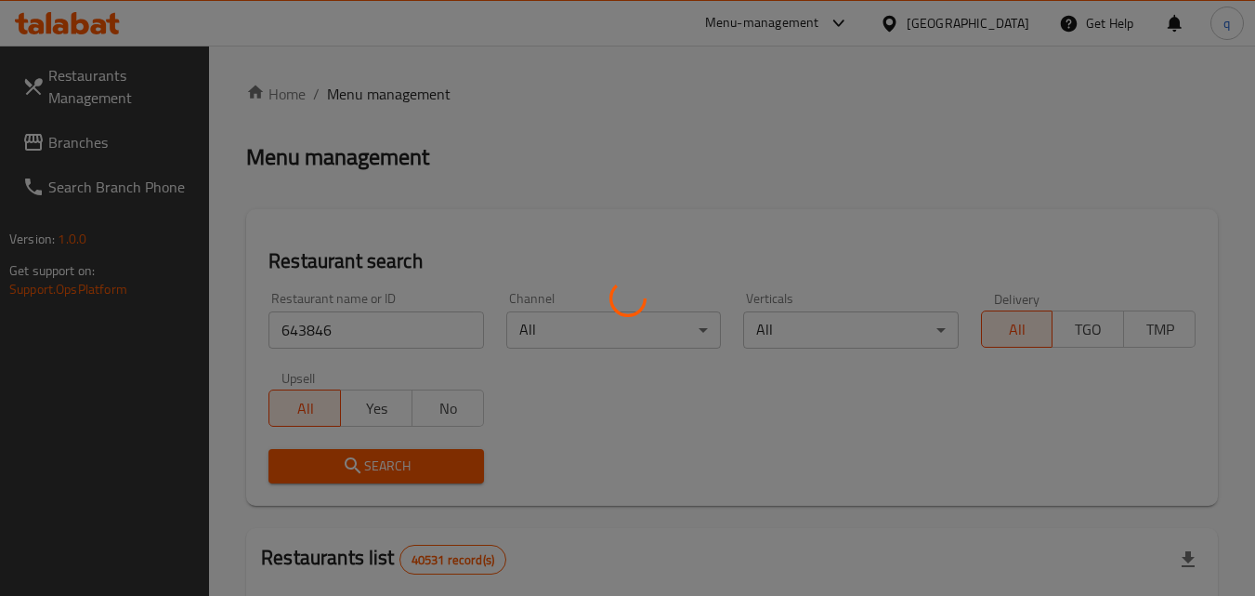
click at [360, 471] on div at bounding box center [627, 298] width 1255 height 596
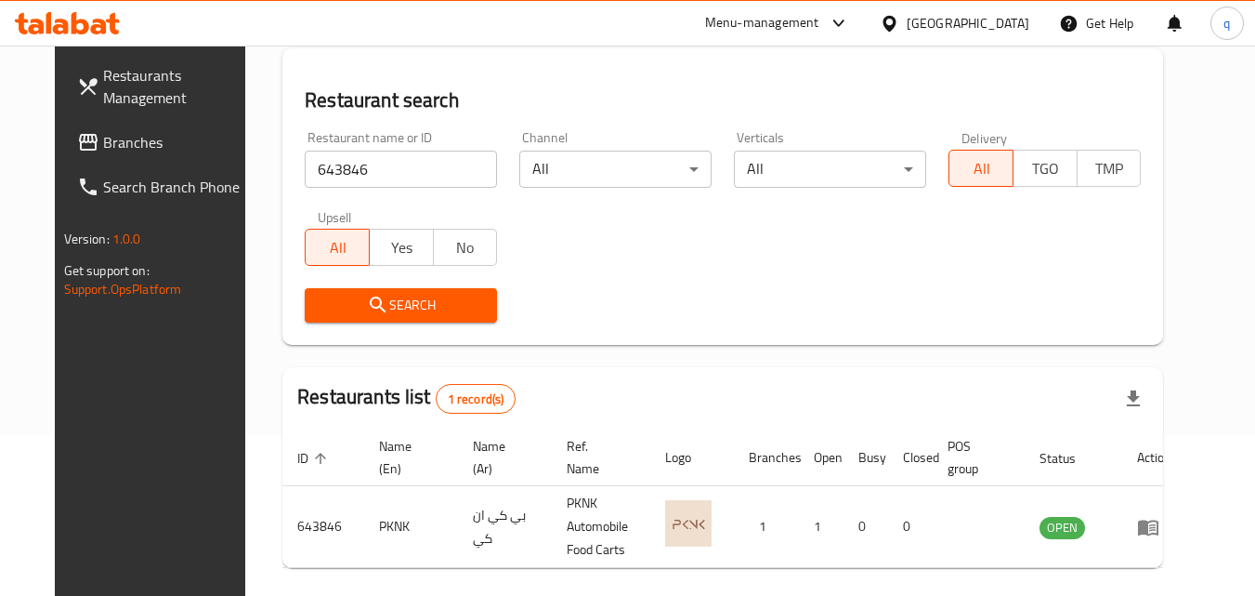
scroll to position [217, 0]
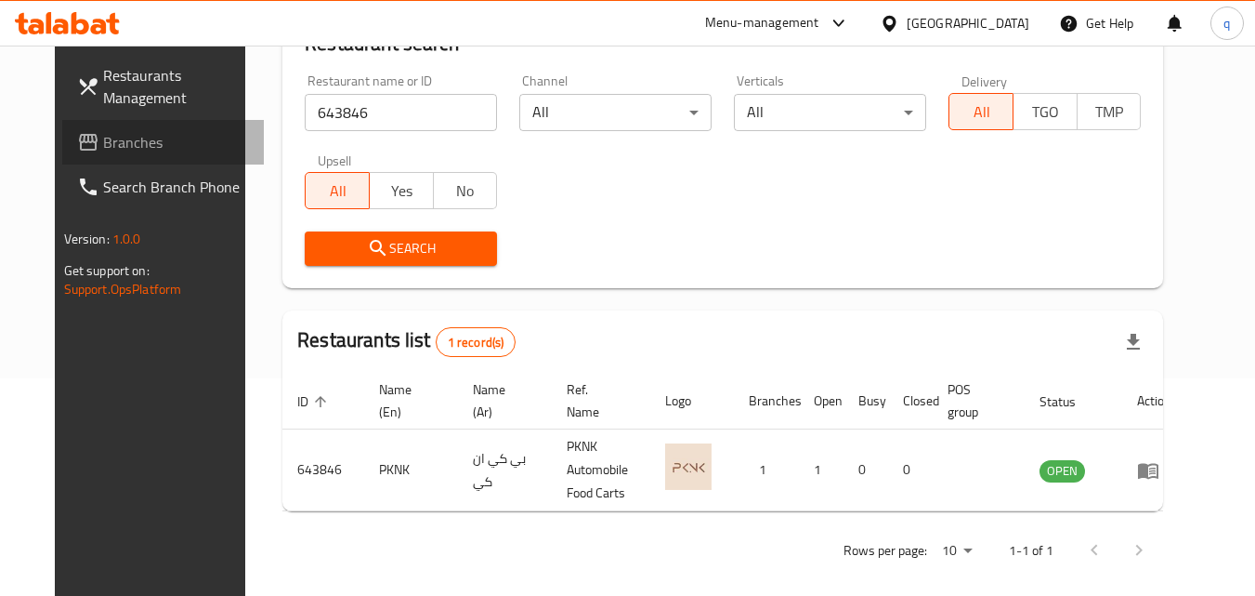
click at [103, 138] on span "Branches" at bounding box center [176, 142] width 147 height 22
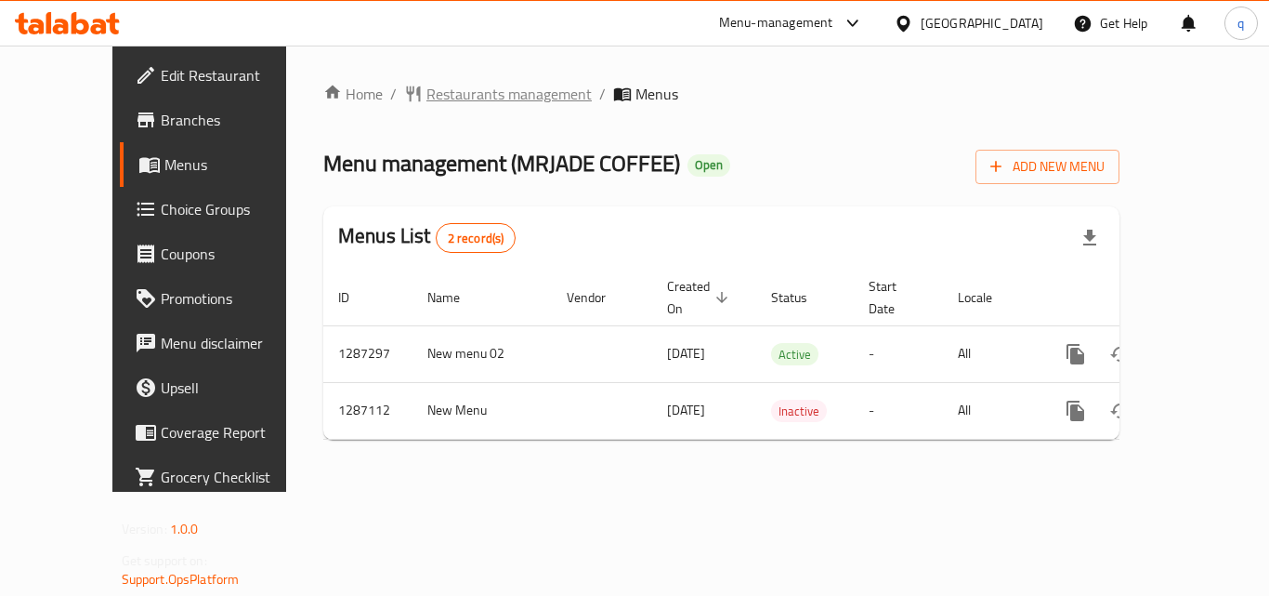
click at [437, 102] on span "Restaurants management" at bounding box center [508, 94] width 165 height 22
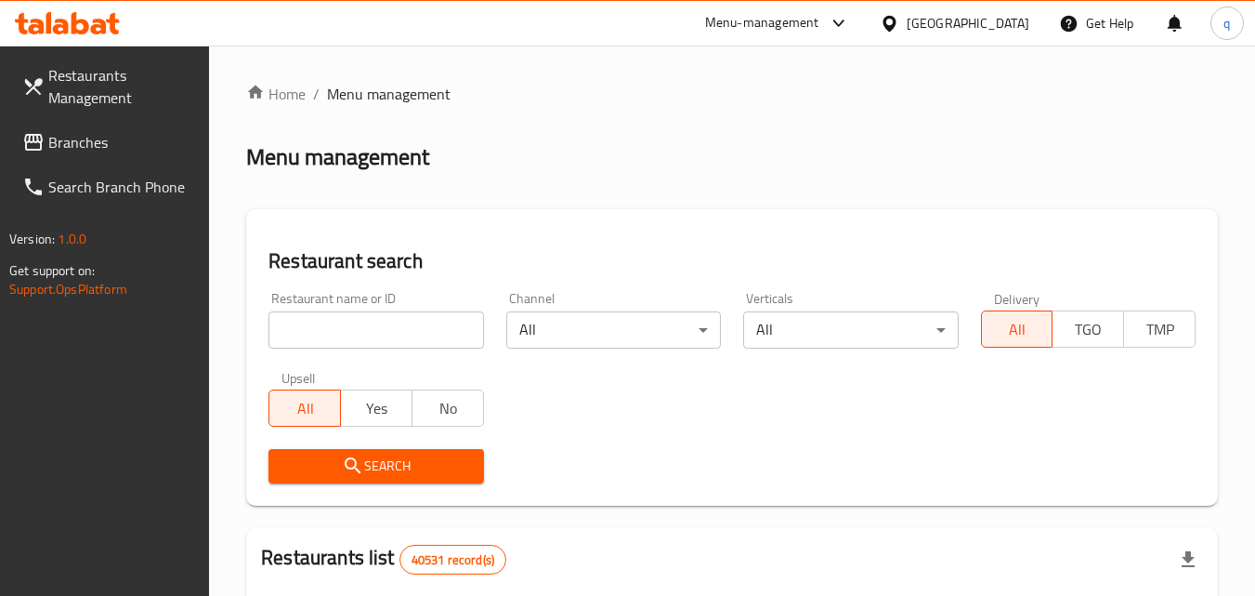
click at [402, 327] on input "search" at bounding box center [375, 329] width 215 height 37
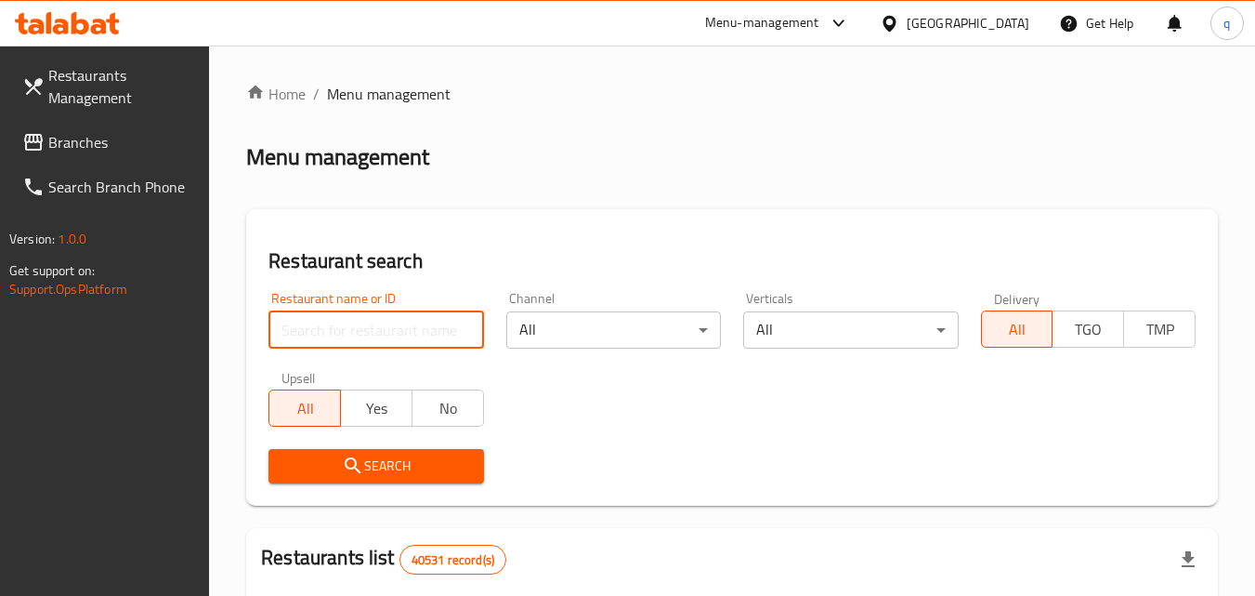
paste input "696586"
type input "696586"
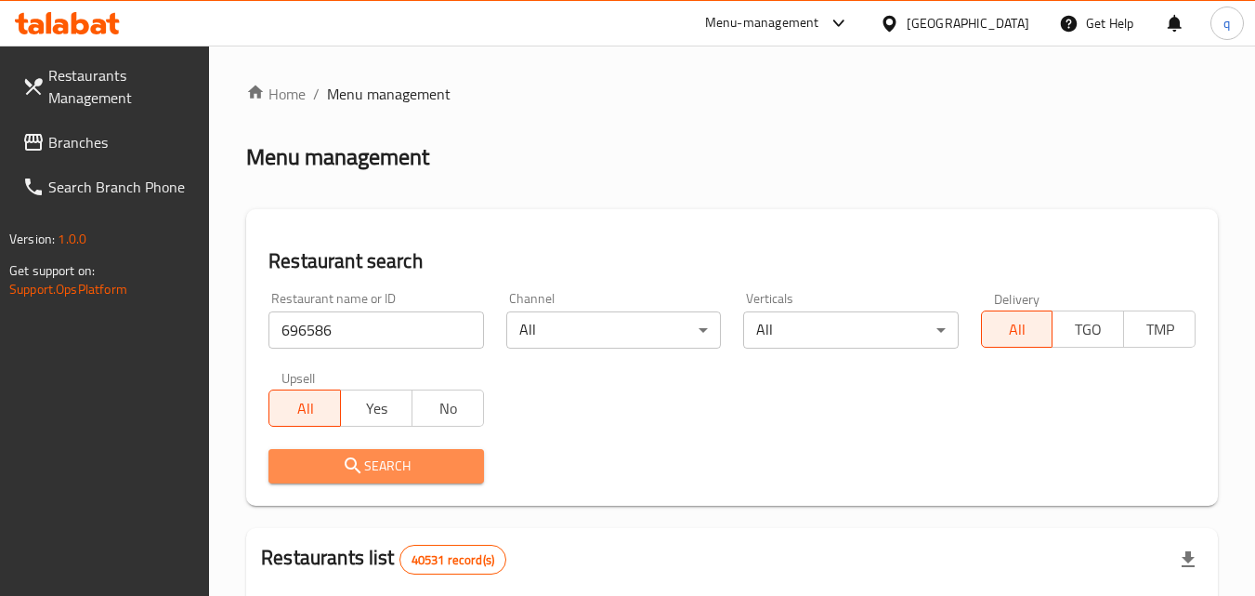
click at [438, 475] on span "Search" at bounding box center [375, 465] width 185 height 23
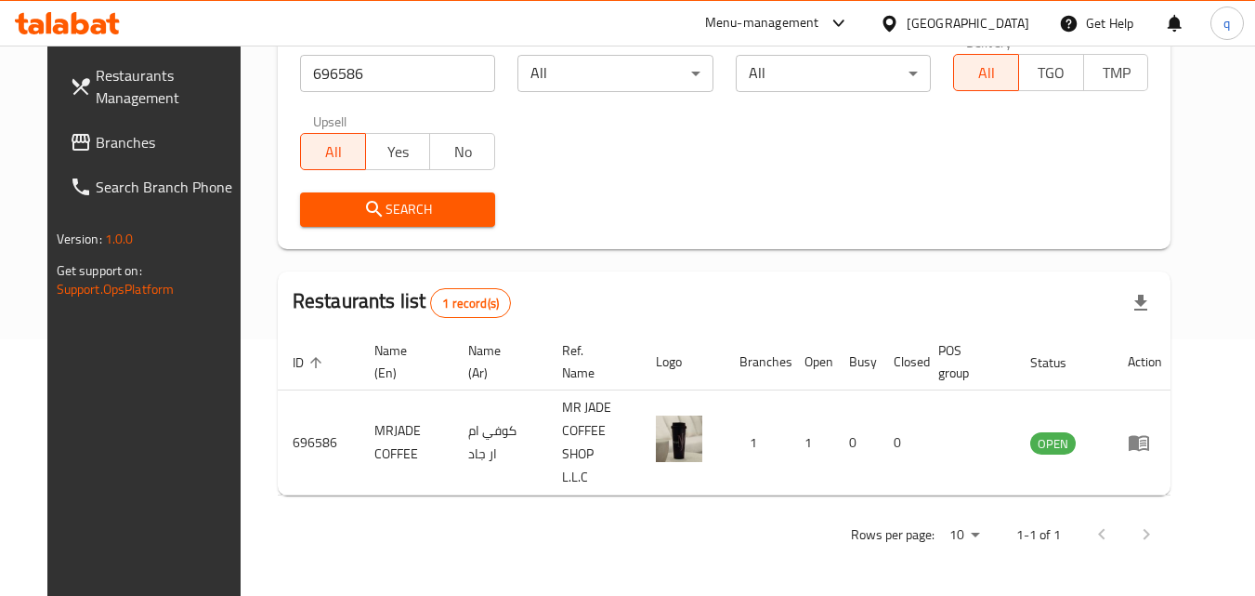
scroll to position [217, 0]
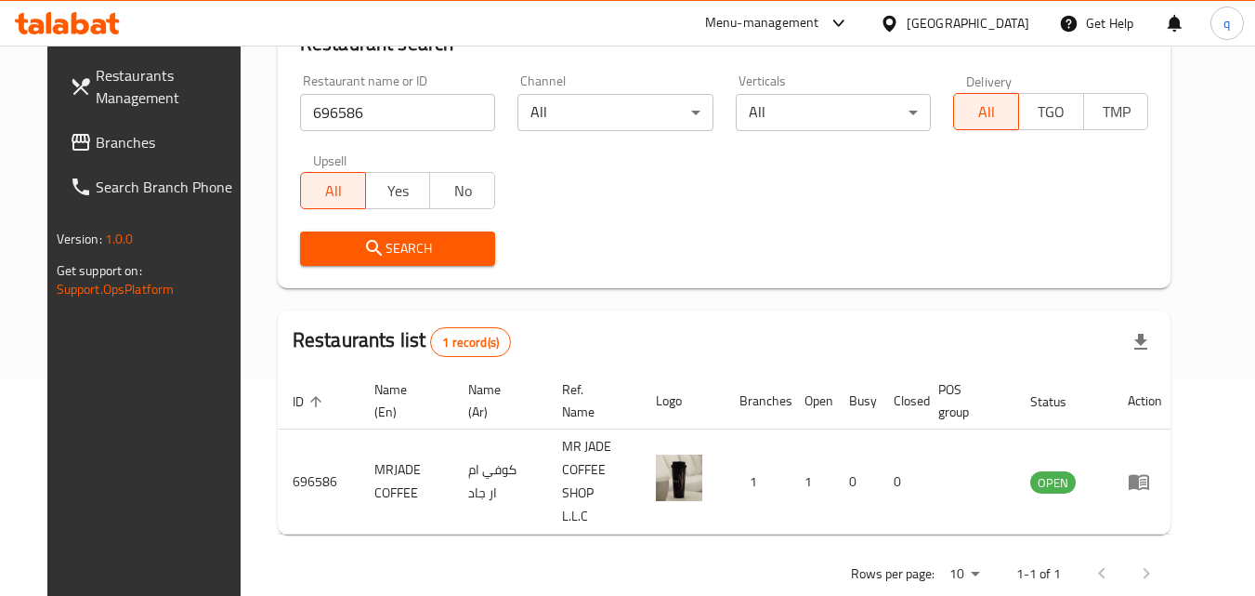
click at [971, 14] on div "[GEOGRAPHIC_DATA]" at bounding box center [968, 23] width 123 height 20
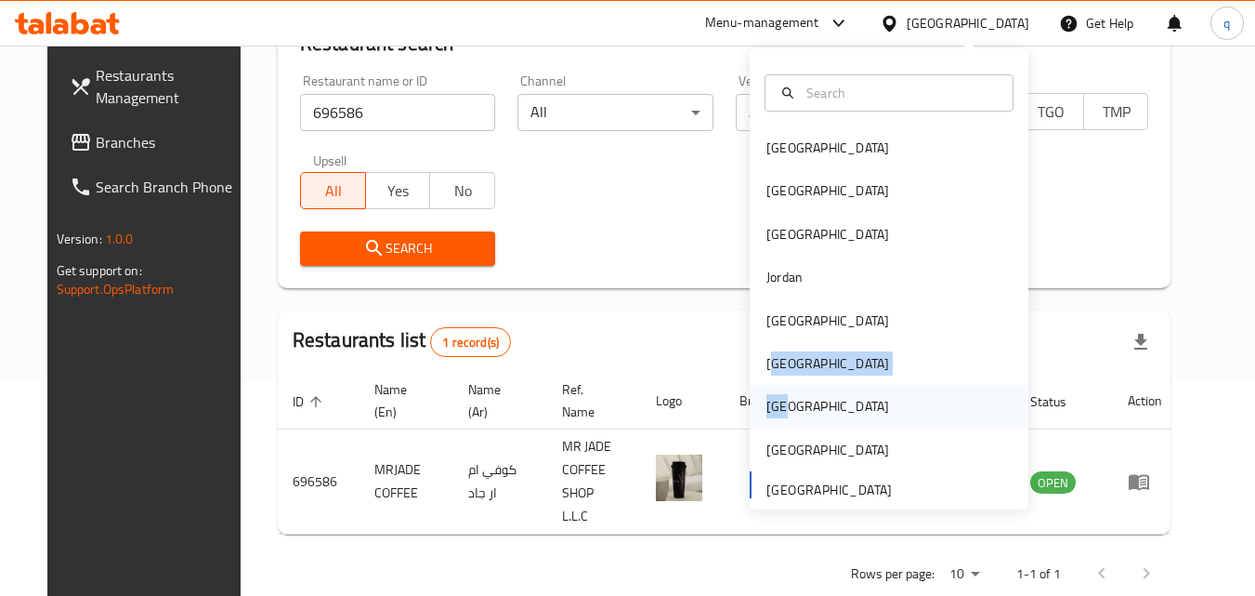
drag, startPoint x: 766, startPoint y: 374, endPoint x: 770, endPoint y: 402, distance: 28.1
click at [770, 409] on div "Bahrain Egypt Iraq Jordan Kuwait Oman Qatar Saudi Arabia United Arab Emirates" at bounding box center [889, 317] width 279 height 382
click at [770, 402] on div "[GEOGRAPHIC_DATA]" at bounding box center [827, 406] width 123 height 20
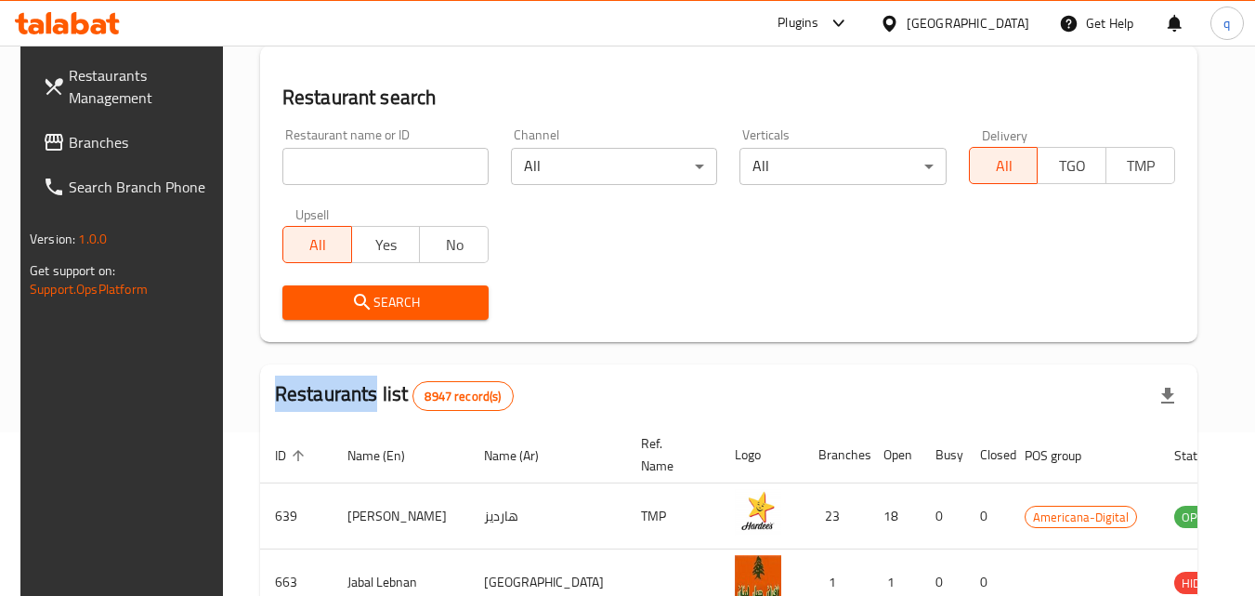
scroll to position [217, 0]
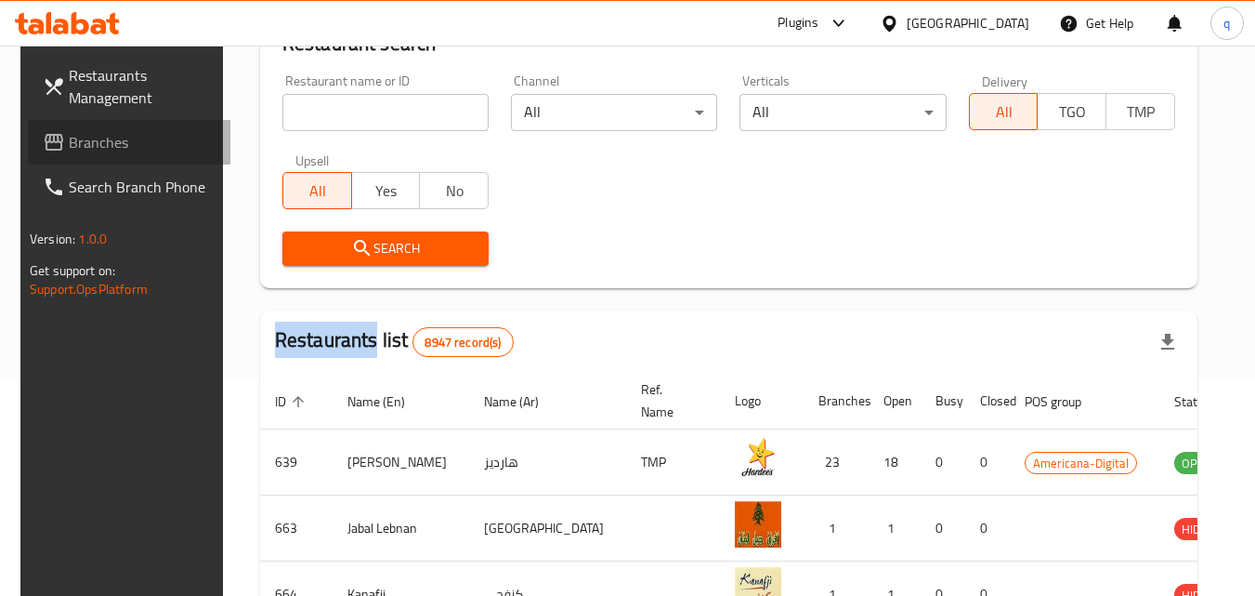
drag, startPoint x: 146, startPoint y: 137, endPoint x: 252, endPoint y: 113, distance: 108.4
click at [145, 137] on span "Branches" at bounding box center [142, 142] width 147 height 22
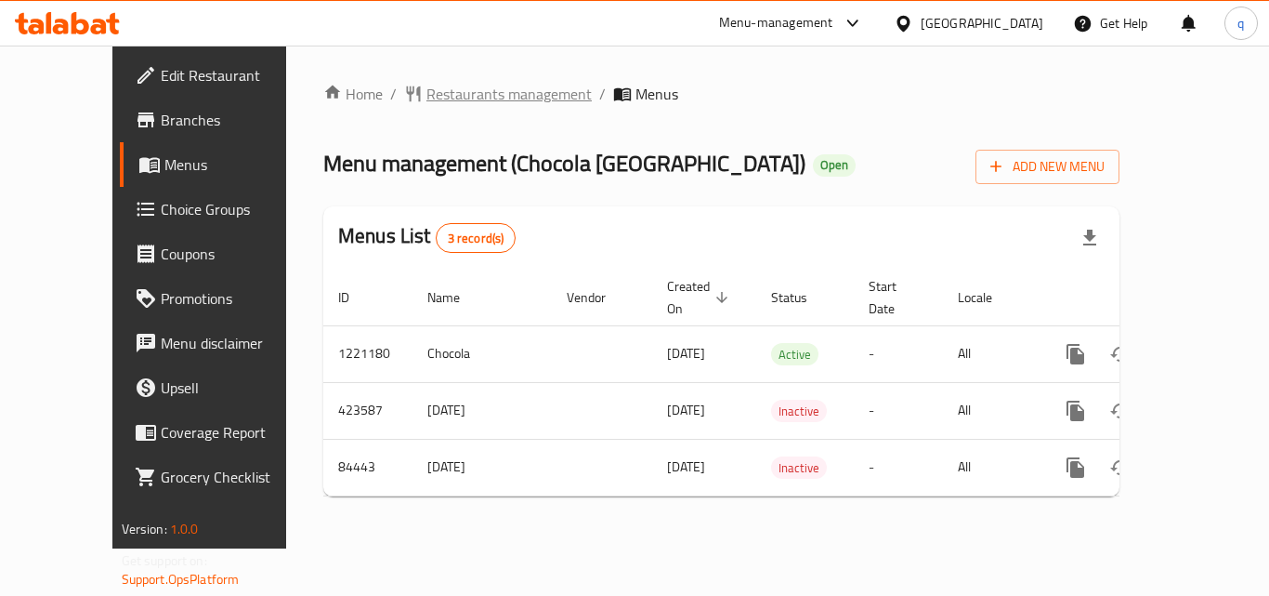
click at [470, 90] on span "Restaurants management" at bounding box center [508, 94] width 165 height 22
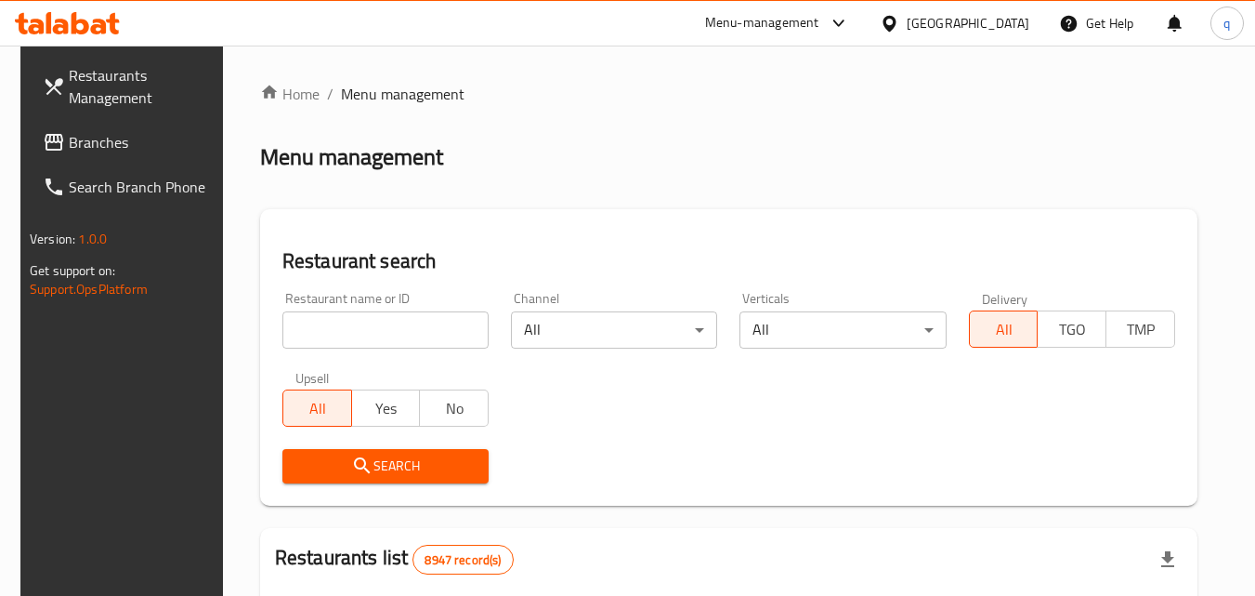
click at [426, 334] on input "search" at bounding box center [385, 329] width 206 height 37
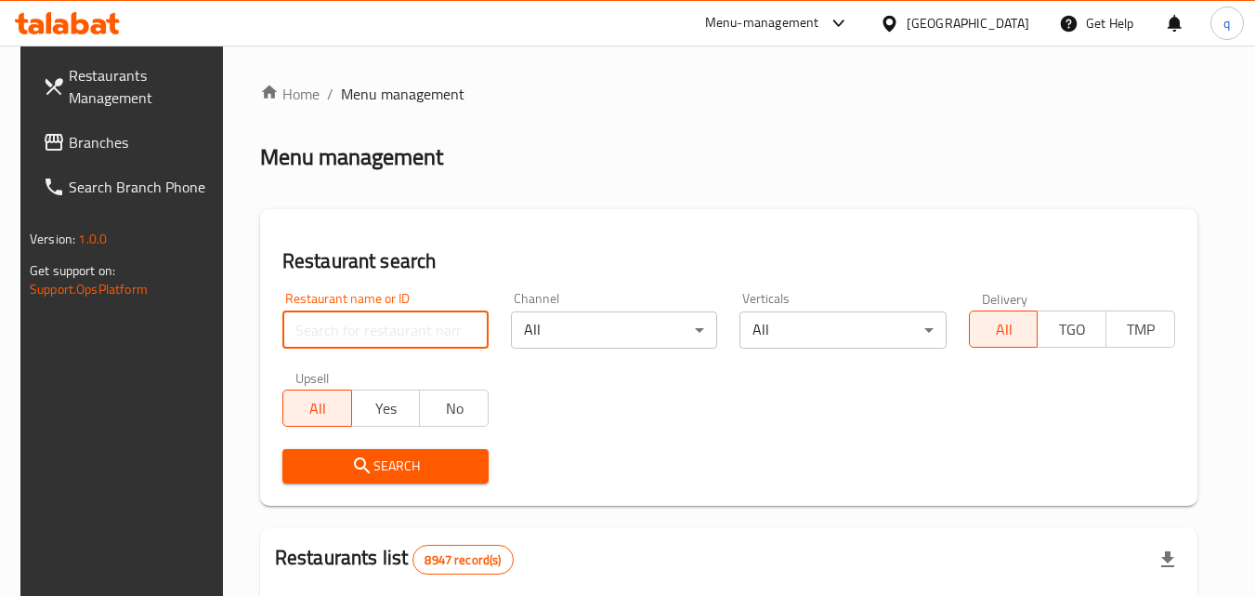
paste input "600759"
type input "600759"
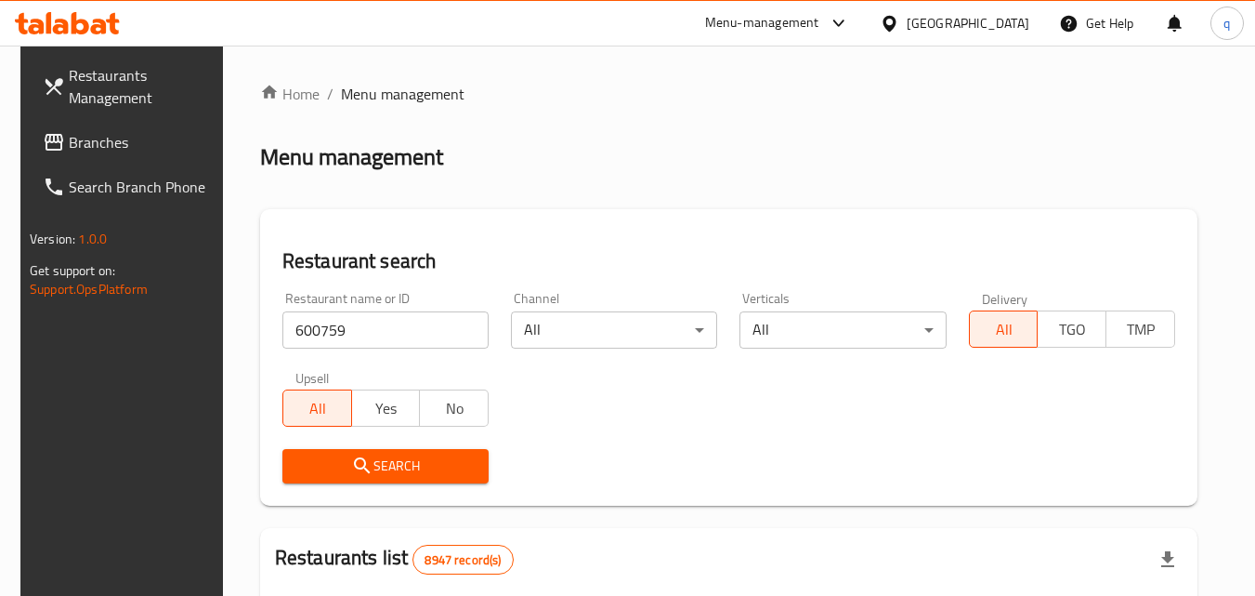
click at [420, 464] on span "Search" at bounding box center [385, 465] width 177 height 23
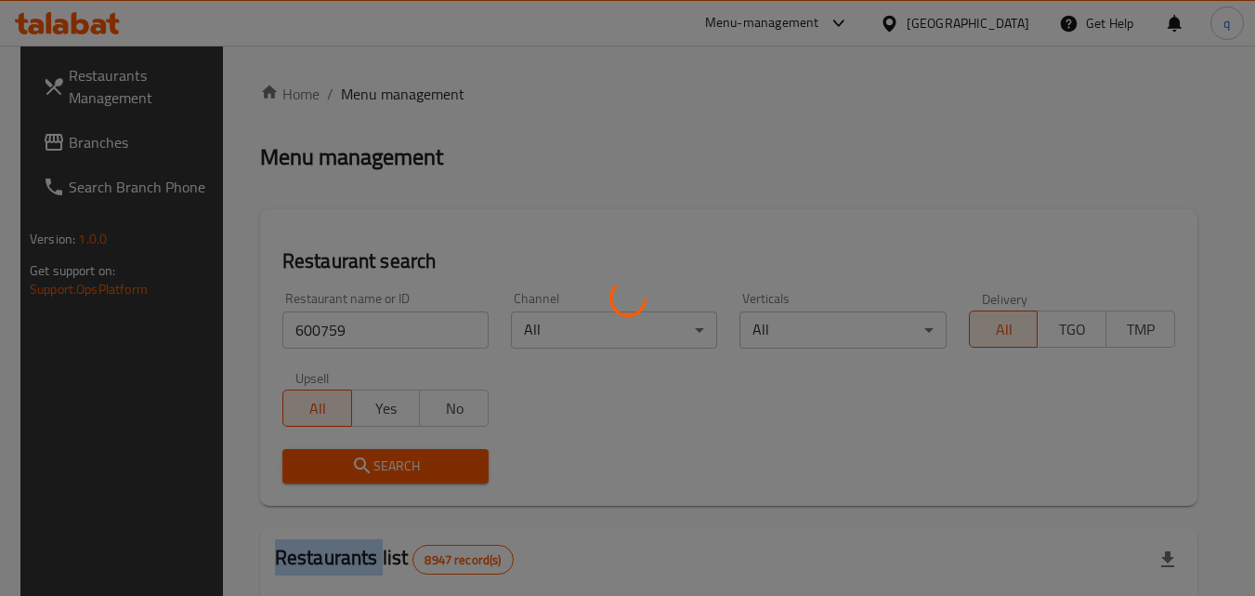
click at [420, 464] on div at bounding box center [627, 298] width 1255 height 596
